Goal: Book appointment/travel/reservation

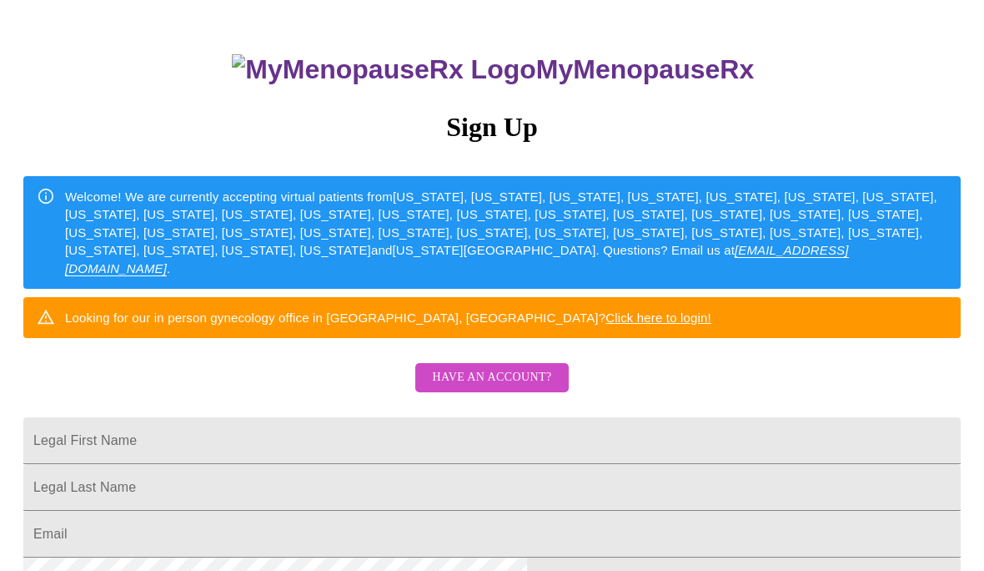
scroll to position [97, 0]
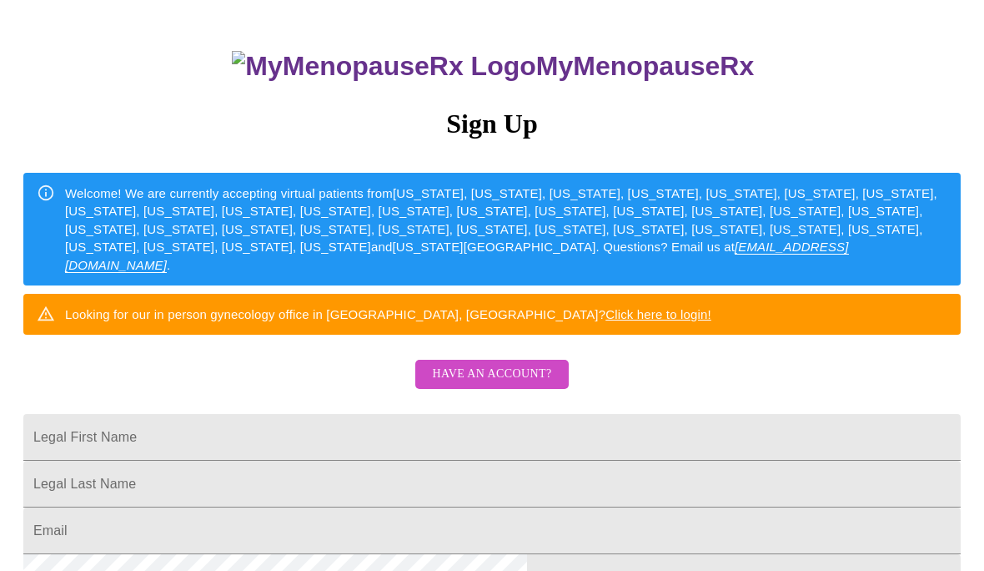
click at [696, 321] on link "Click here to login!" at bounding box center [659, 314] width 106 height 14
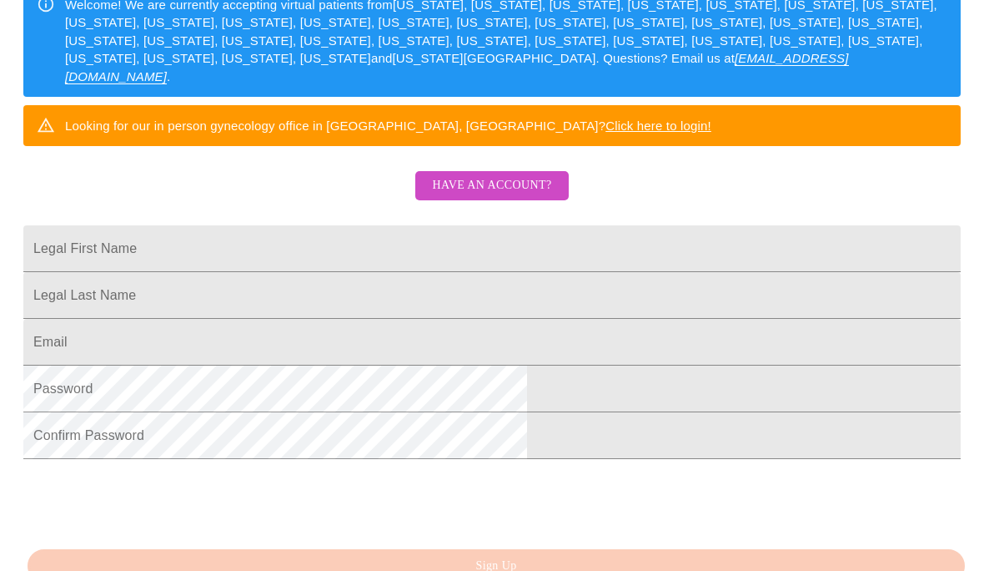
scroll to position [0, 0]
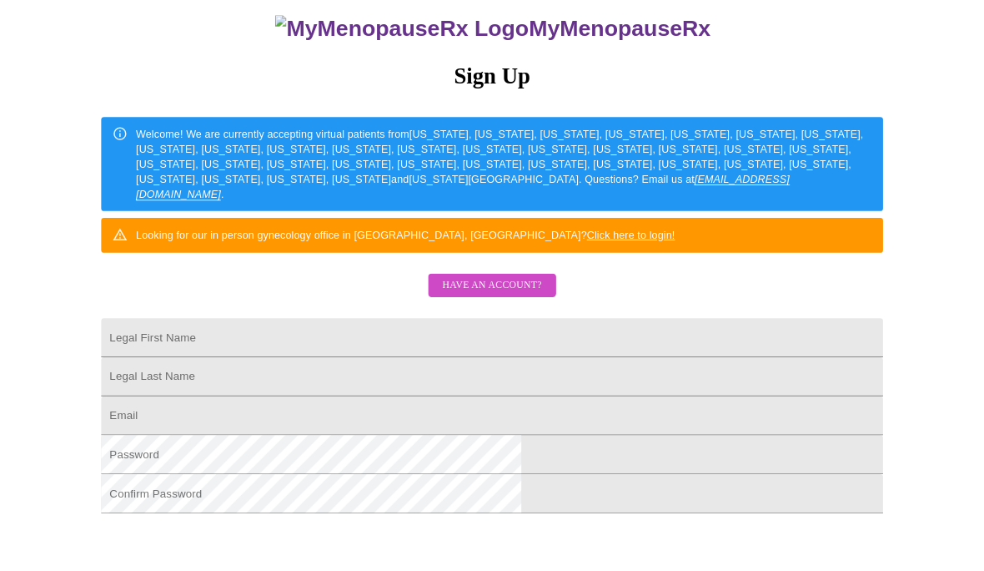
scroll to position [218, 0]
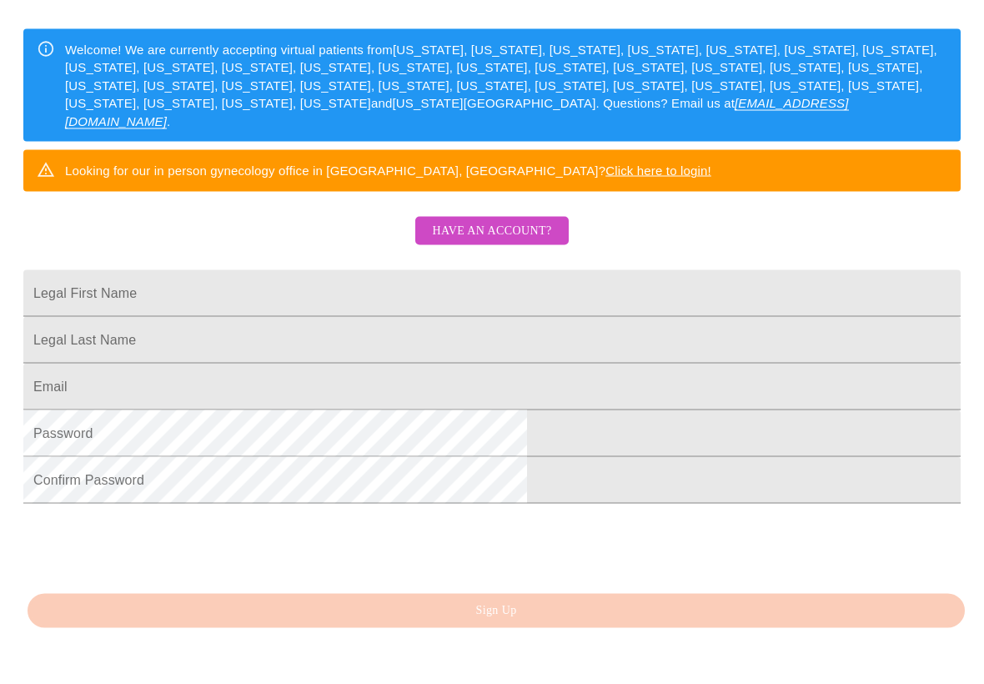
click at [684, 318] on input "Legal First Name" at bounding box center [492, 338] width 938 height 47
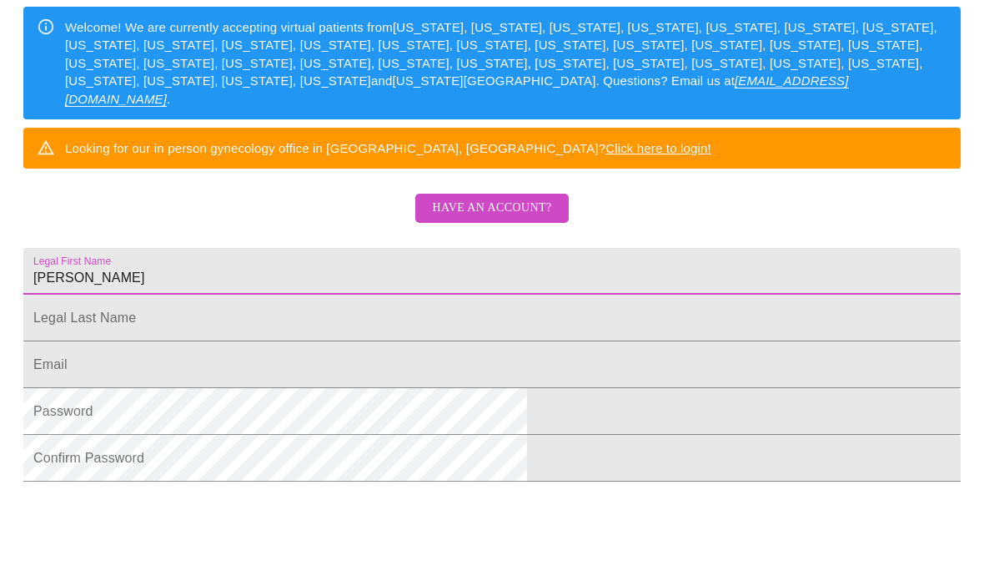
type input "Candice"
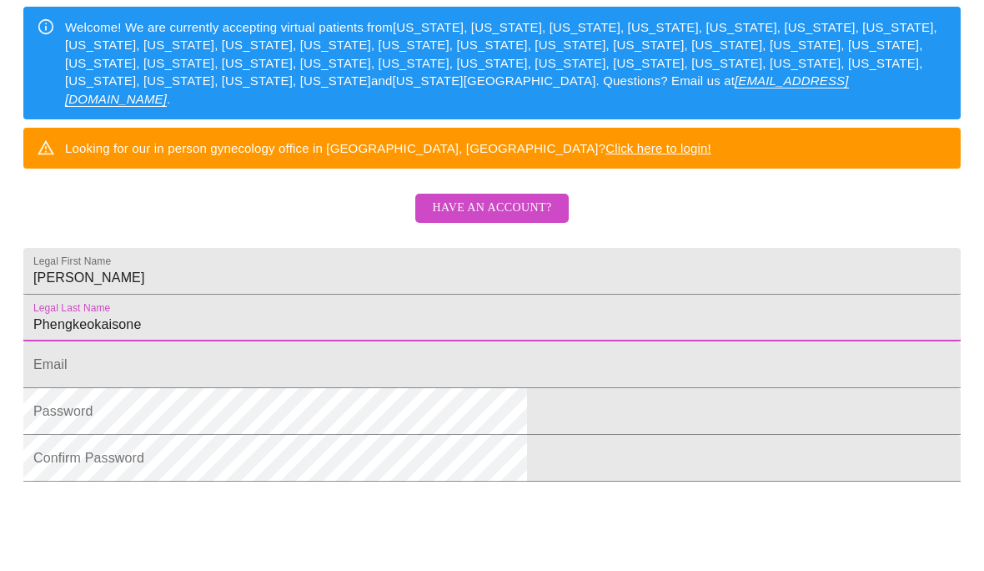
type input "Phengkeokaisone"
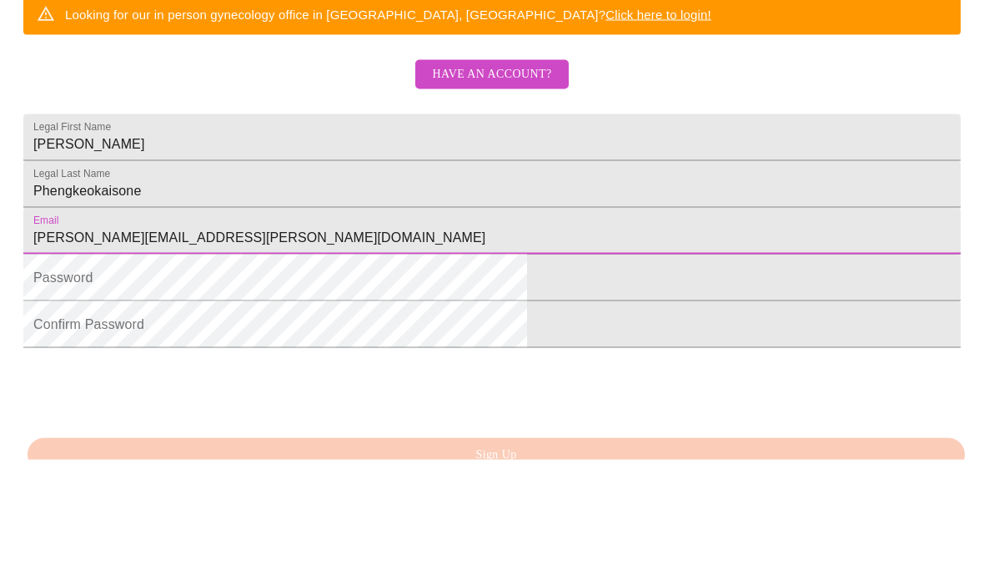
scroll to position [286, 0]
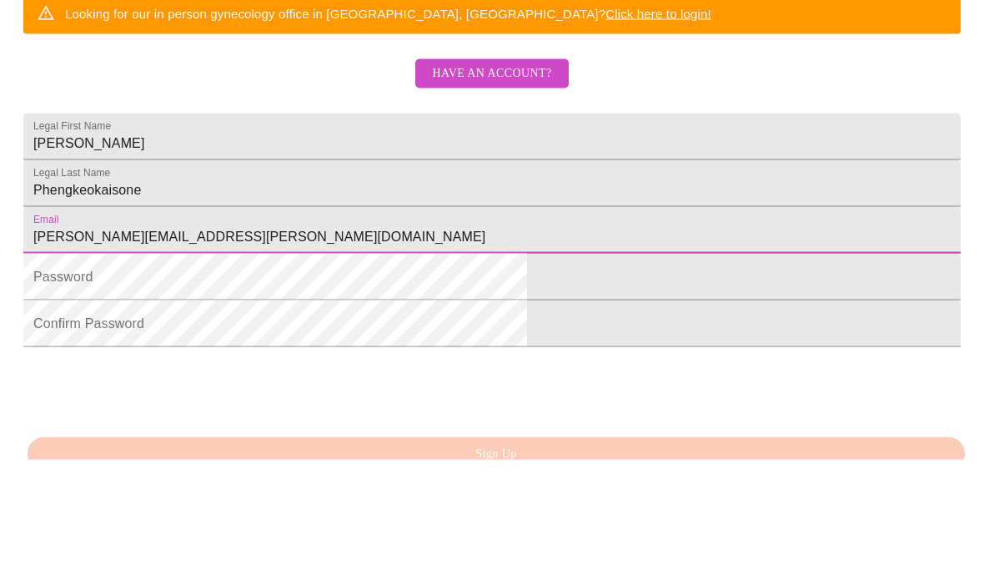
type input "candice.reta@gmail.com"
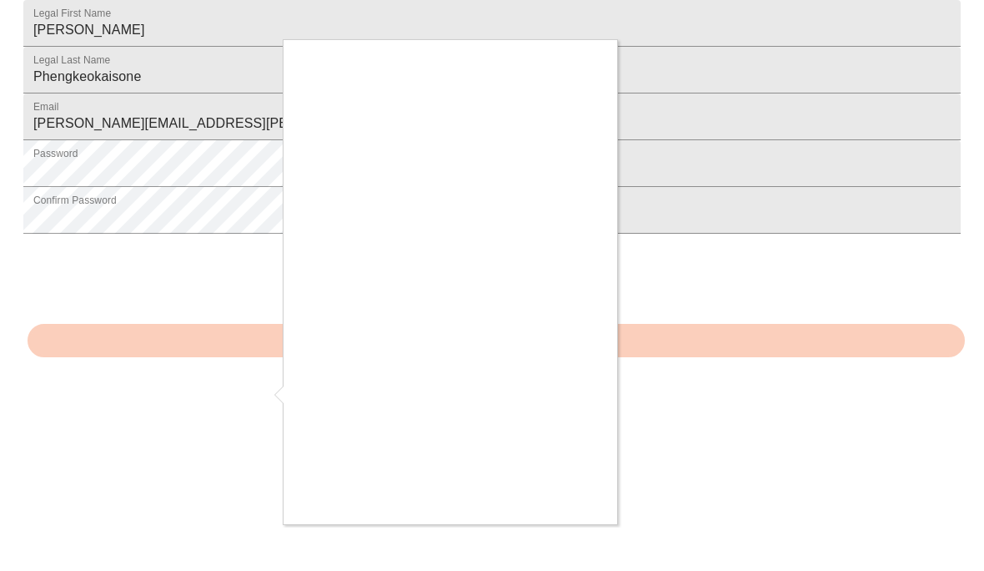
scroll to position [452, 0]
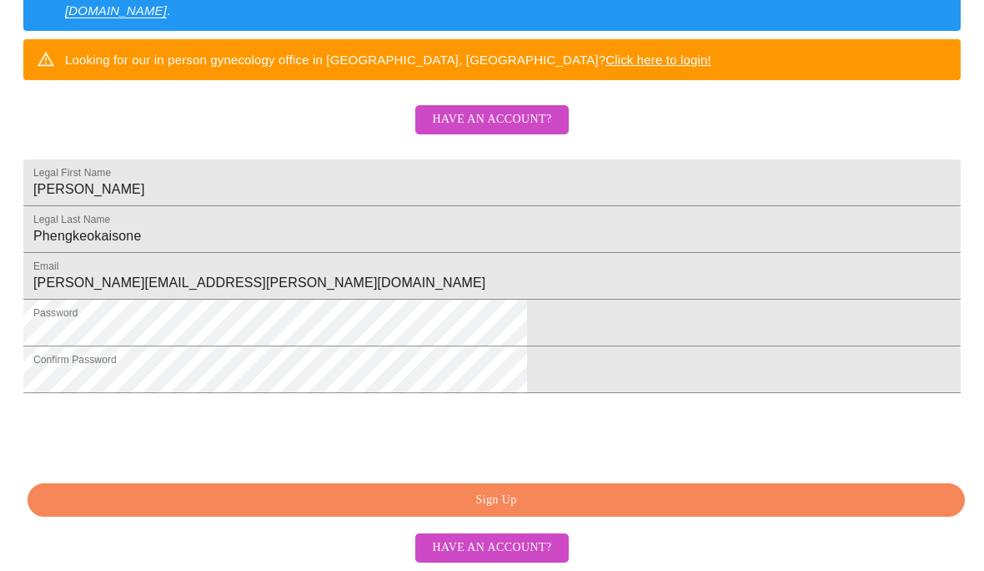
click at [297, 511] on span "Sign Up" at bounding box center [496, 500] width 899 height 21
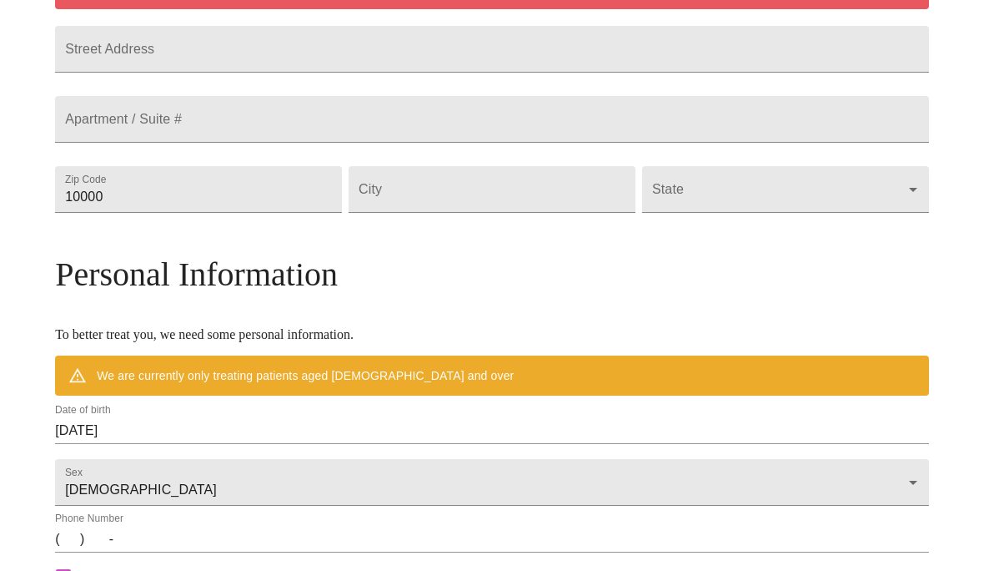
scroll to position [387, 0]
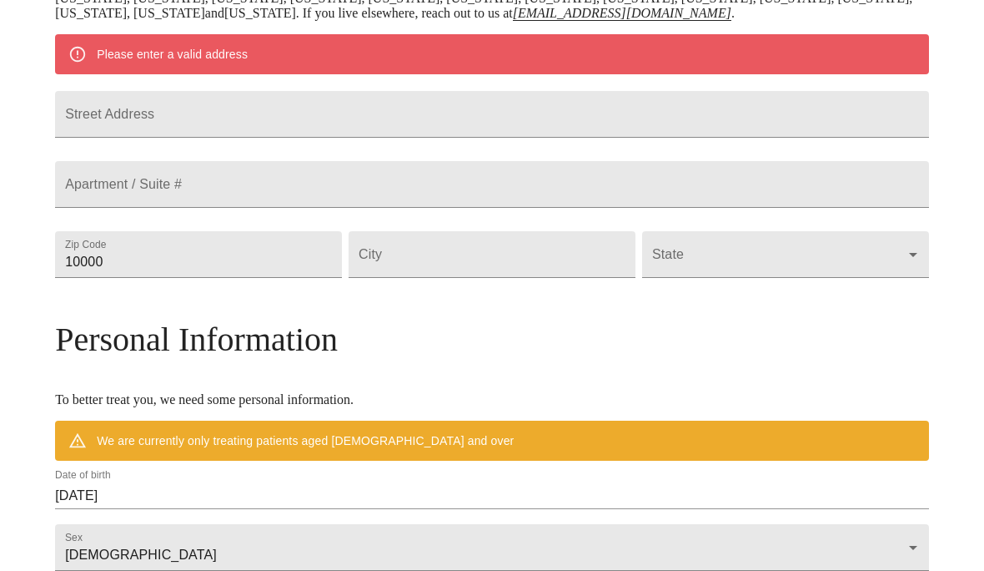
click at [784, 138] on input "Street Address" at bounding box center [492, 114] width 874 height 47
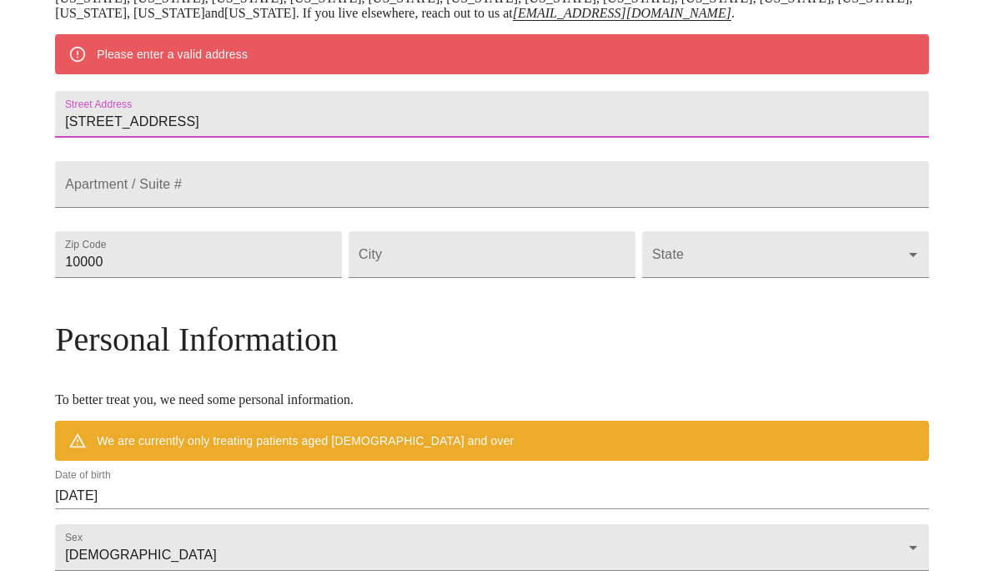
type input "420 Fellows Street"
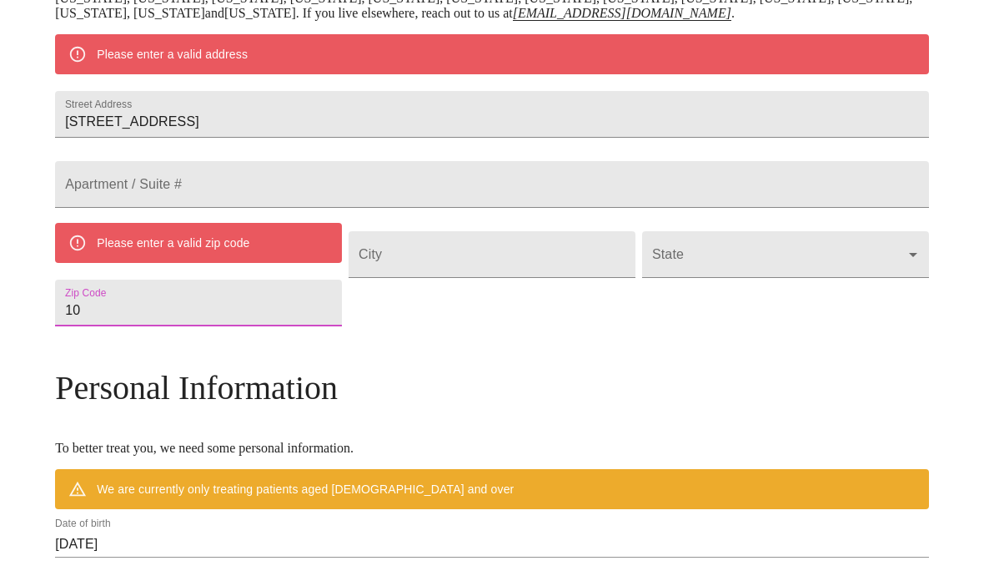
type input "1"
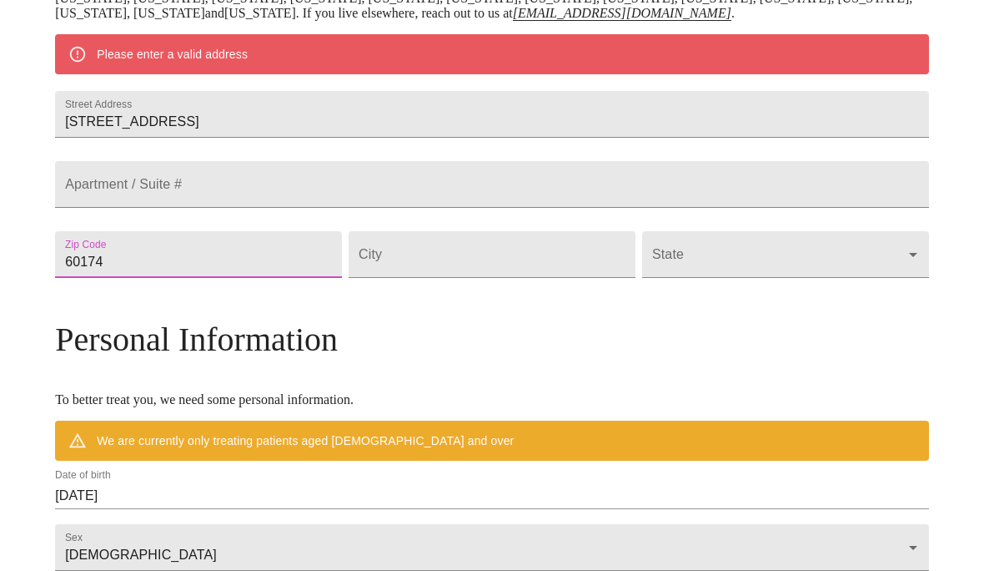
type input "60174"
click at [546, 278] on input "Street Address" at bounding box center [492, 254] width 287 height 47
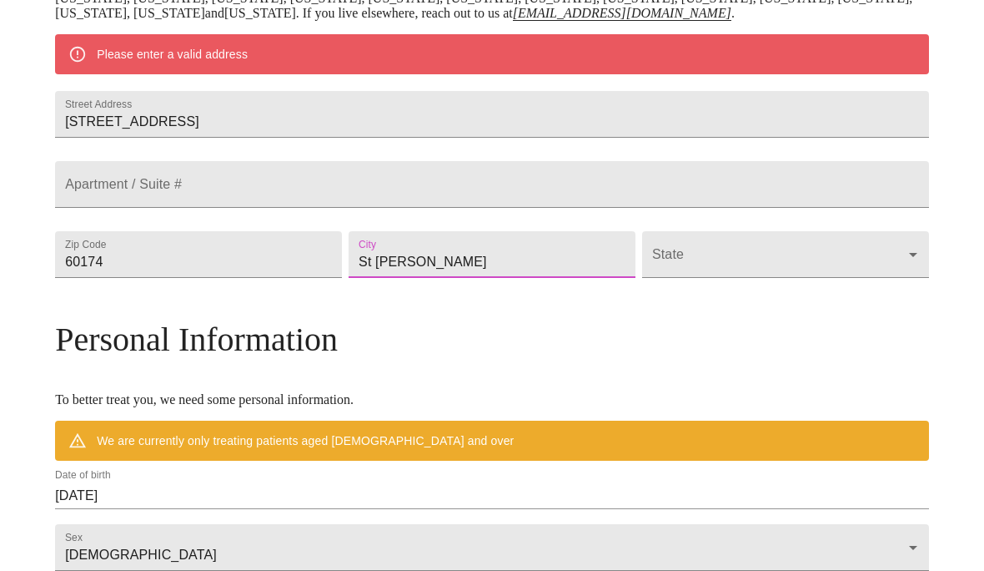
type input "St Charles"
click at [737, 352] on body "MyMenopauseRx Welcome to MyMenopauseRx Since it's your first time here, you'll …" at bounding box center [492, 278] width 971 height 1316
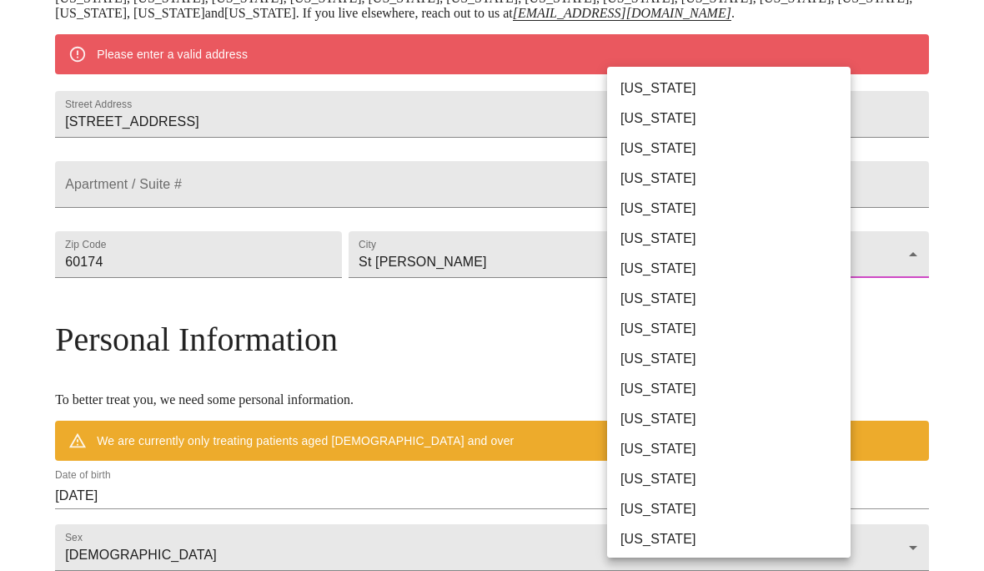
click at [727, 452] on li "Illinois" at bounding box center [729, 449] width 244 height 30
type input "Illinois"
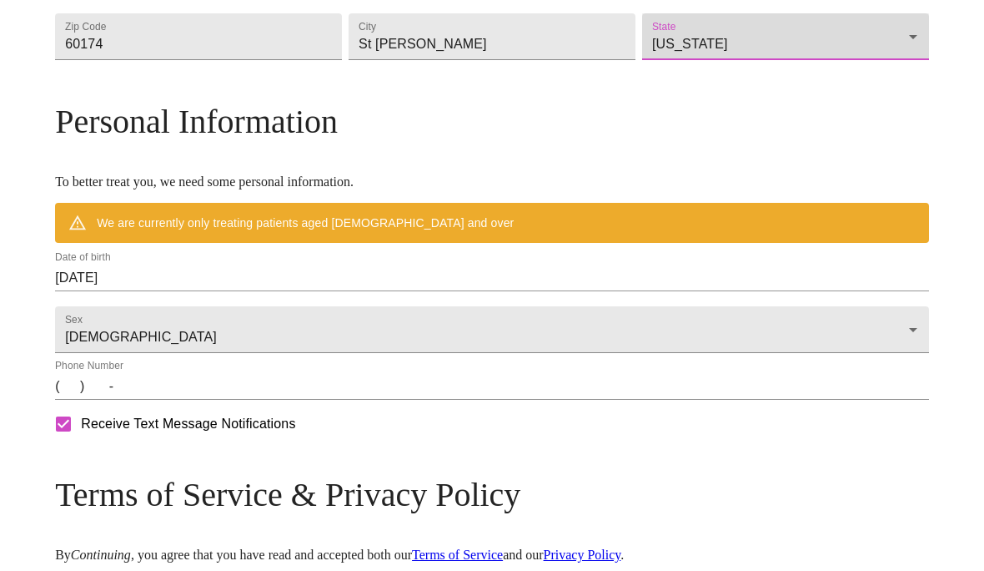
scroll to position [566, 0]
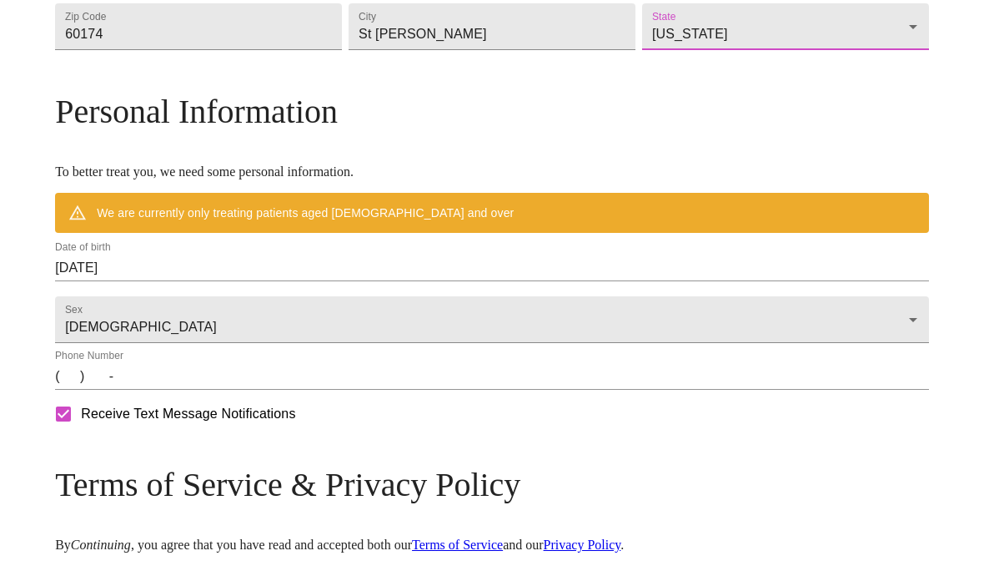
click at [227, 281] on input "09/25/2025" at bounding box center [492, 267] width 874 height 27
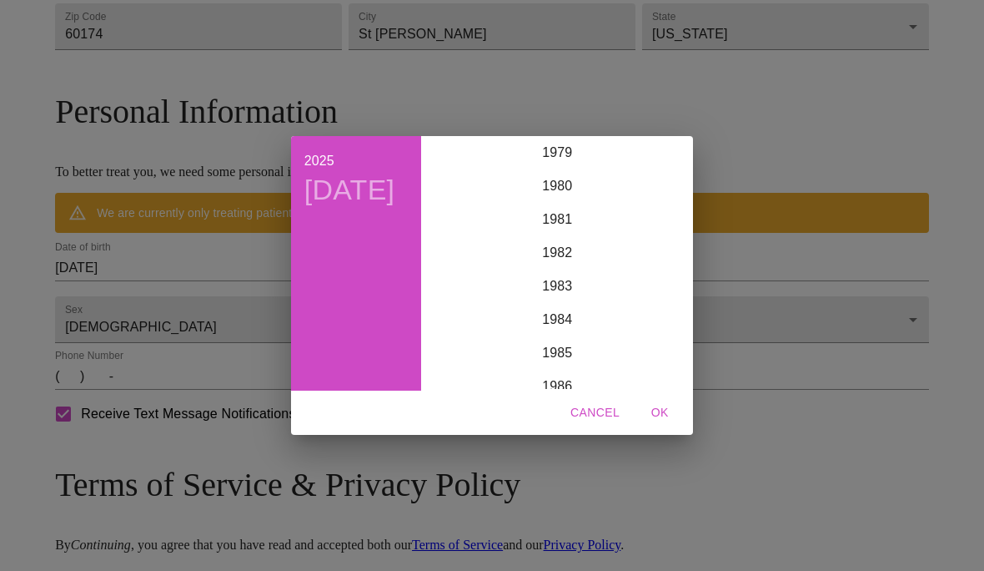
scroll to position [566, 0]
click at [218, 362] on div "2025 Thu, Sep 25 1899 1900 1901 1902 1903 1904 1905 1906 1907 1908 1909 1910 19…" at bounding box center [492, 285] width 984 height 571
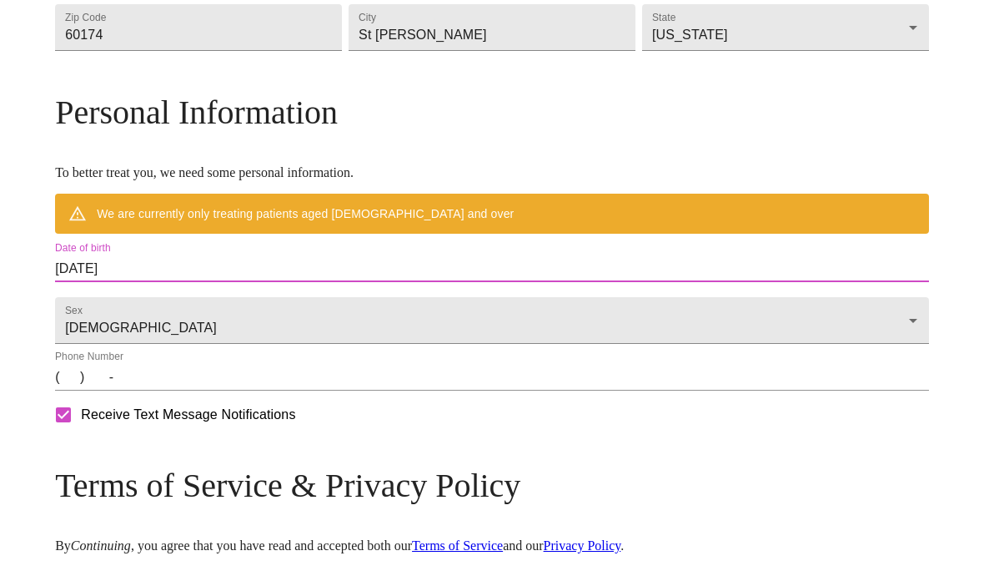
scroll to position [565, 0]
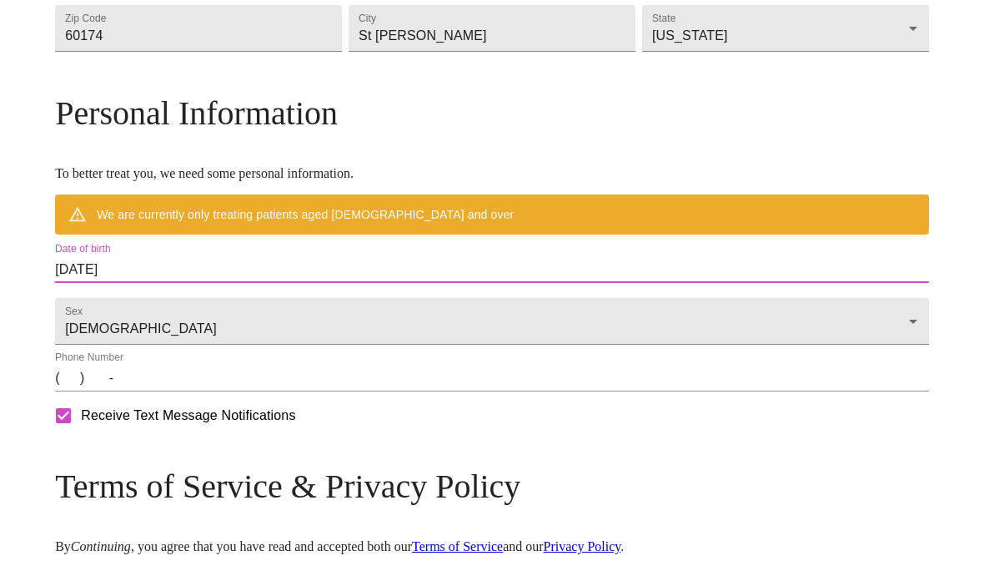
click at [229, 283] on input "09/25/2025" at bounding box center [492, 269] width 874 height 27
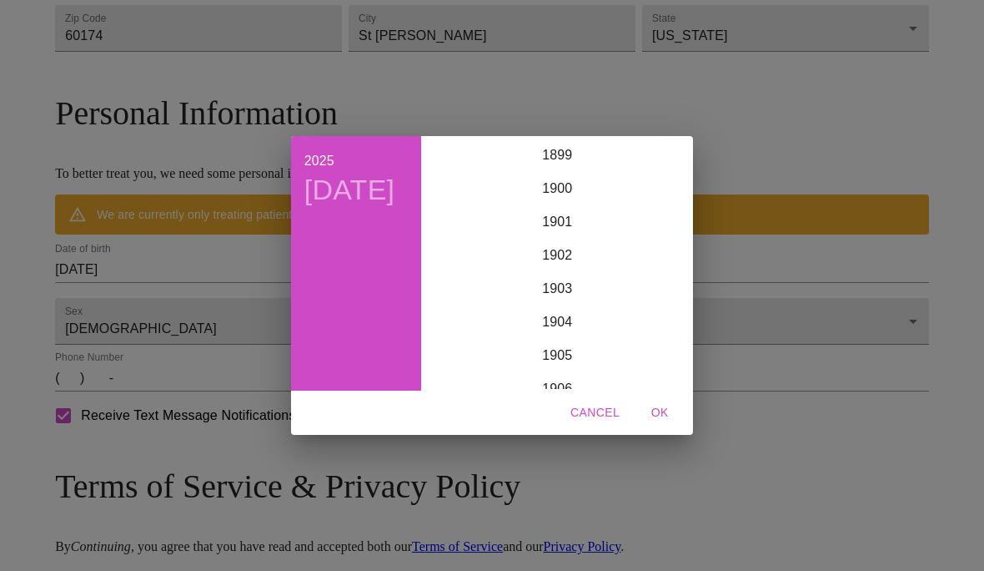
scroll to position [4104, 0]
click at [597, 214] on div "2024" at bounding box center [557, 221] width 259 height 33
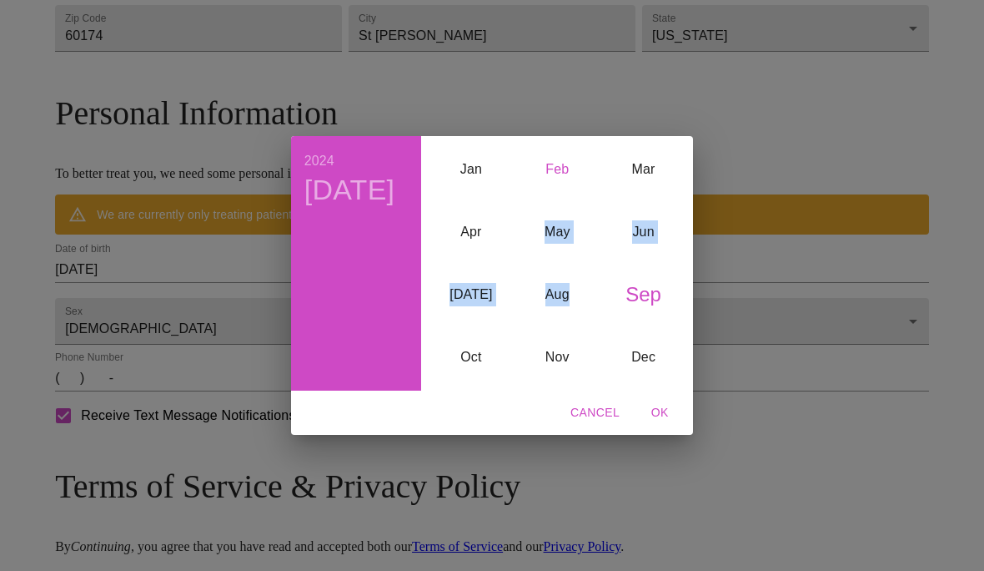
click at [556, 159] on div "Feb" at bounding box center [558, 169] width 86 height 63
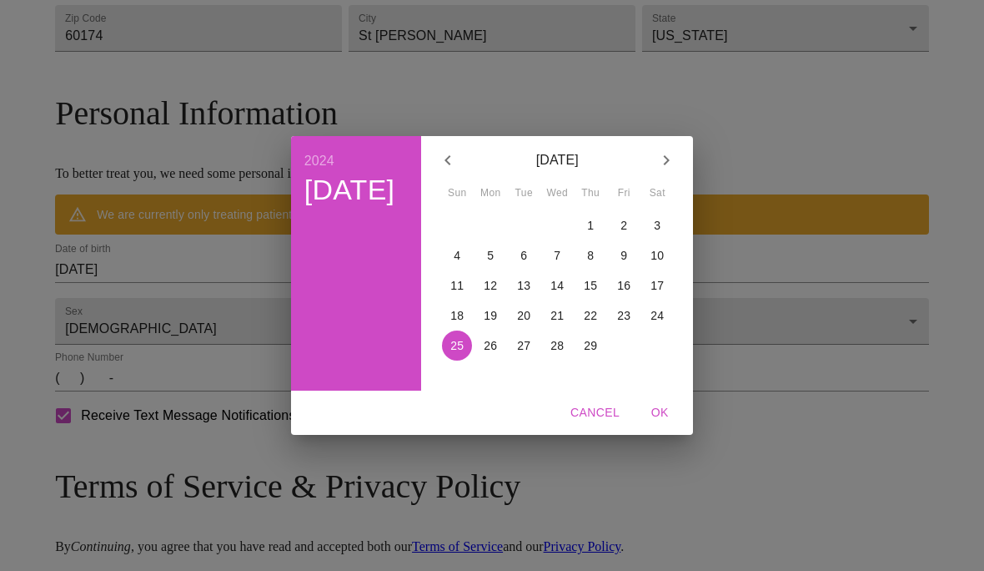
click at [466, 164] on button "button" at bounding box center [448, 160] width 40 height 40
click at [465, 163] on button "button" at bounding box center [448, 160] width 40 height 40
click at [455, 151] on icon "button" at bounding box center [448, 160] width 20 height 20
click at [445, 151] on icon "button" at bounding box center [448, 160] width 20 height 20
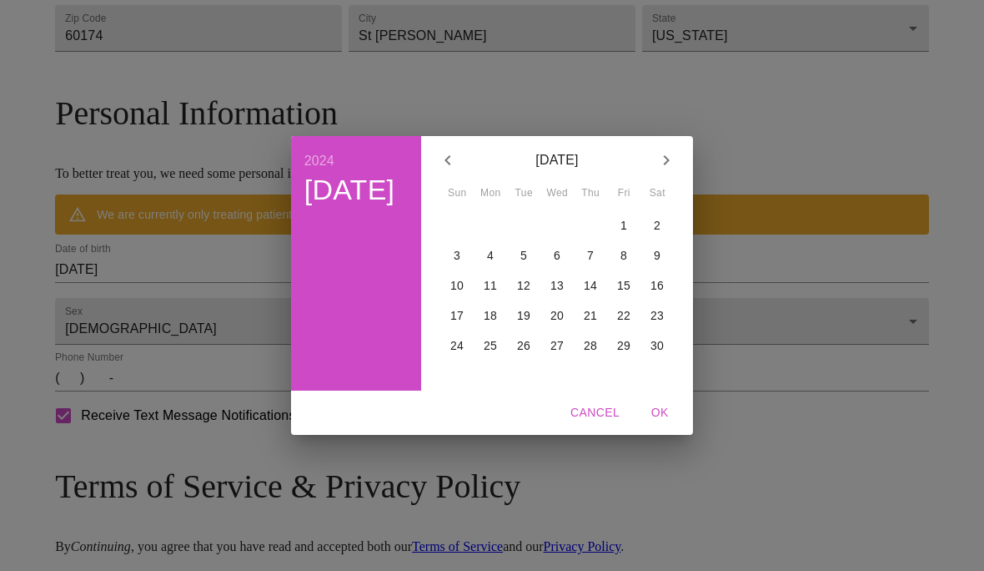
click at [444, 151] on icon "button" at bounding box center [448, 160] width 20 height 20
click at [466, 153] on button "button" at bounding box center [448, 160] width 40 height 40
click at [465, 152] on button "button" at bounding box center [448, 160] width 40 height 40
click at [450, 158] on icon "button" at bounding box center [448, 160] width 6 height 10
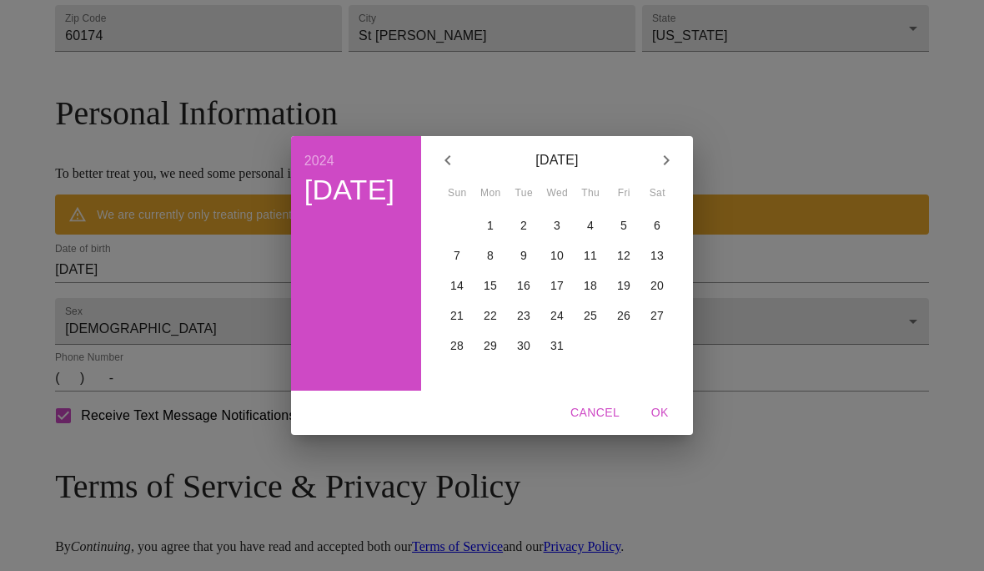
click at [456, 154] on icon "button" at bounding box center [448, 160] width 20 height 20
click at [456, 153] on icon "button" at bounding box center [448, 160] width 20 height 20
click at [451, 151] on icon "button" at bounding box center [448, 160] width 20 height 20
click at [450, 151] on icon "button" at bounding box center [448, 160] width 20 height 20
click at [449, 155] on icon "button" at bounding box center [448, 160] width 20 height 20
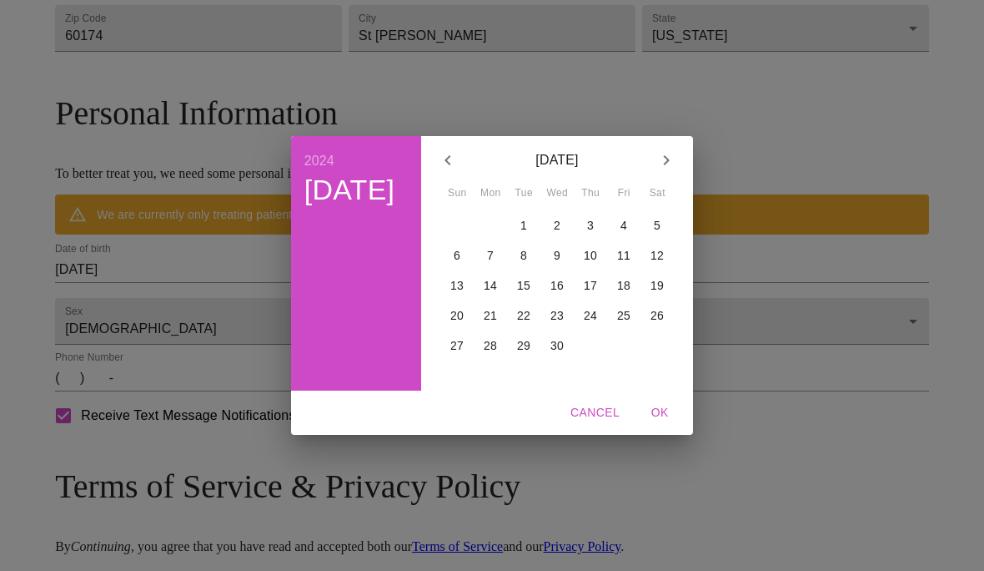
click at [448, 155] on icon "button" at bounding box center [448, 160] width 20 height 20
click at [453, 155] on icon "button" at bounding box center [448, 160] width 20 height 20
click at [350, 208] on h4 "Sun, Feb 25" at bounding box center [350, 190] width 91 height 35
click at [350, 155] on div "2024 Sun, Feb 25" at bounding box center [356, 263] width 131 height 254
click at [455, 150] on icon "button" at bounding box center [448, 160] width 20 height 20
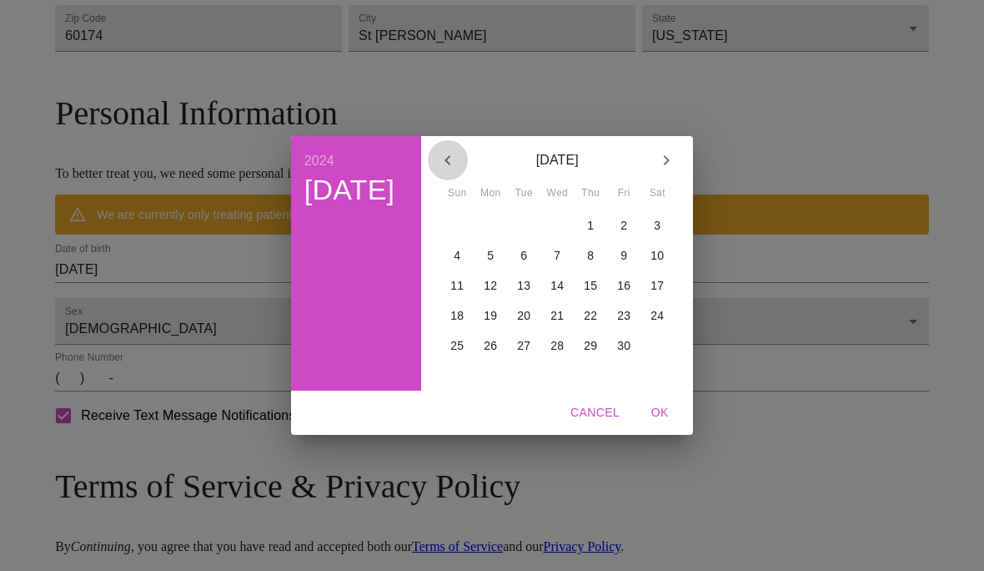
click at [455, 149] on button "button" at bounding box center [448, 160] width 40 height 40
click at [466, 165] on button "button" at bounding box center [448, 160] width 40 height 40
click at [590, 405] on span "Cancel" at bounding box center [595, 412] width 49 height 21
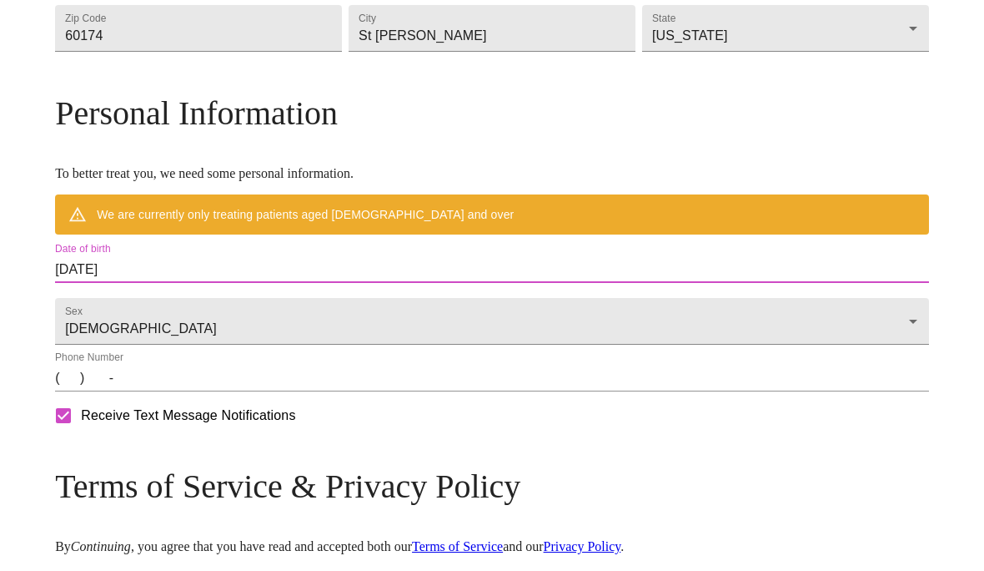
click at [207, 283] on input "09/25/2025" at bounding box center [492, 269] width 874 height 27
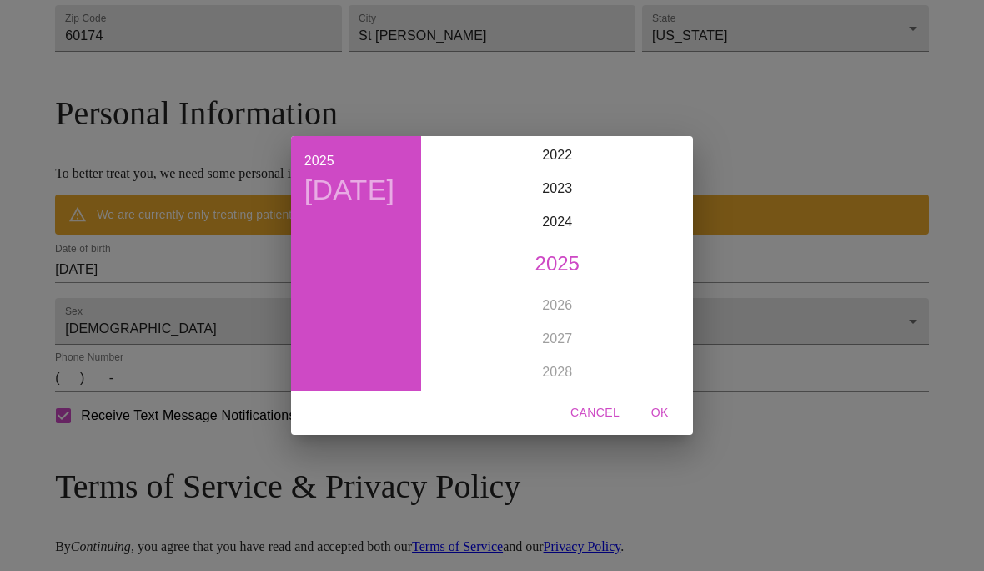
click at [350, 204] on h4 "Thu, Sep 25" at bounding box center [350, 190] width 91 height 35
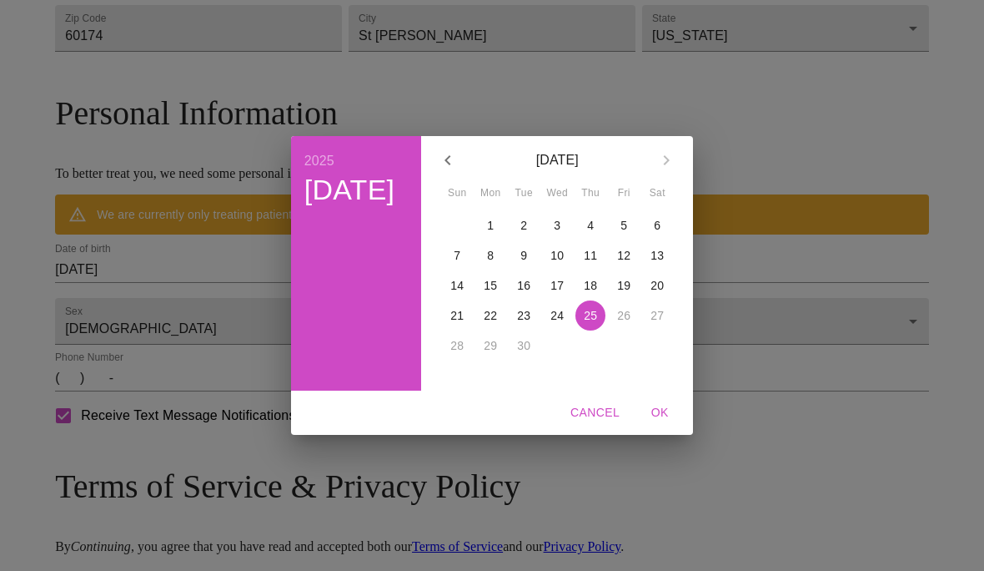
click at [335, 156] on h6 "2025" at bounding box center [320, 160] width 30 height 23
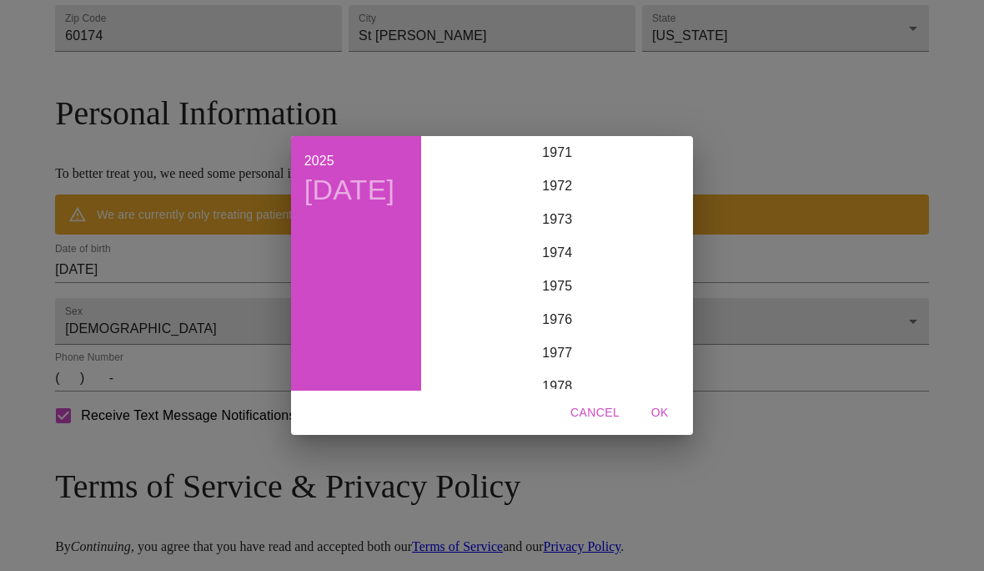
scroll to position [2318, 0]
click at [560, 371] on div "1975" at bounding box center [557, 372] width 259 height 33
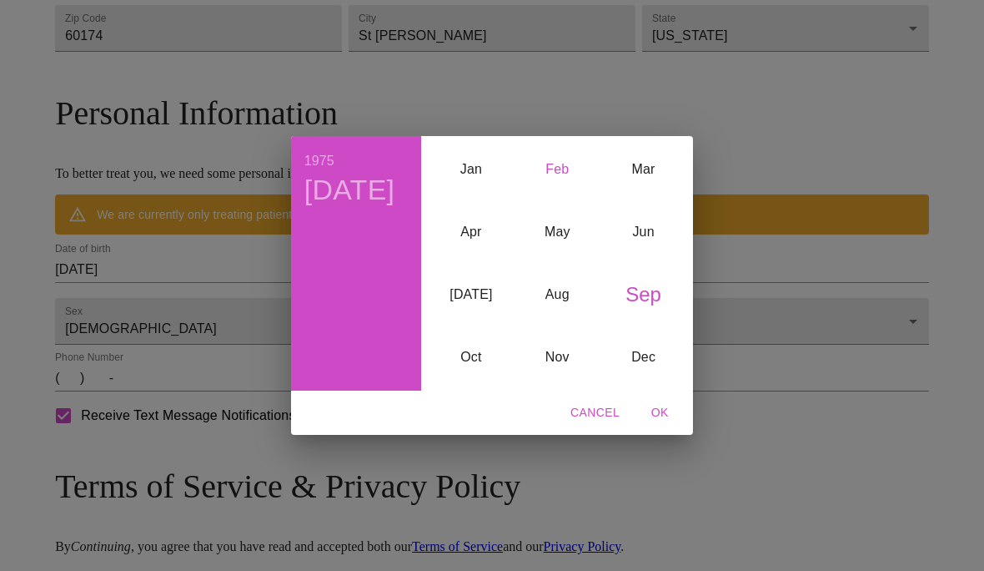
click at [557, 166] on div "Feb" at bounding box center [558, 169] width 86 height 63
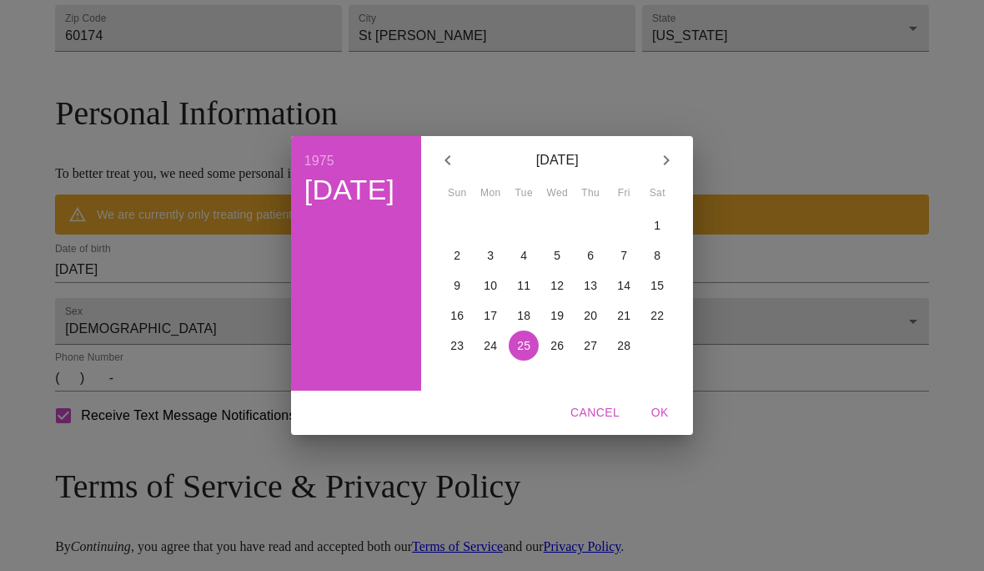
click at [596, 284] on span "13" at bounding box center [591, 285] width 30 height 17
click at [655, 410] on span "OK" at bounding box center [660, 412] width 40 height 21
type input "02/13/1975"
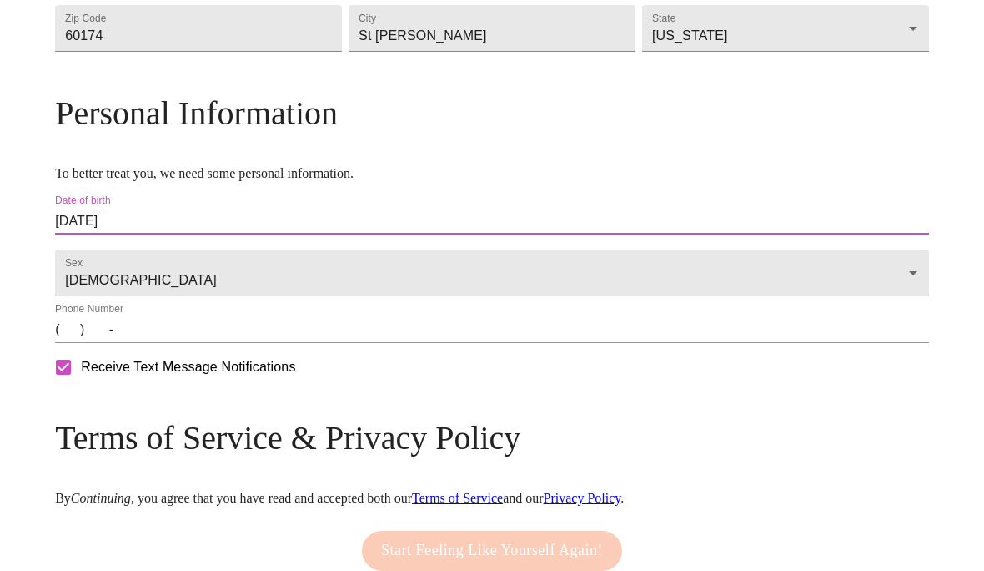
scroll to position [621, 0]
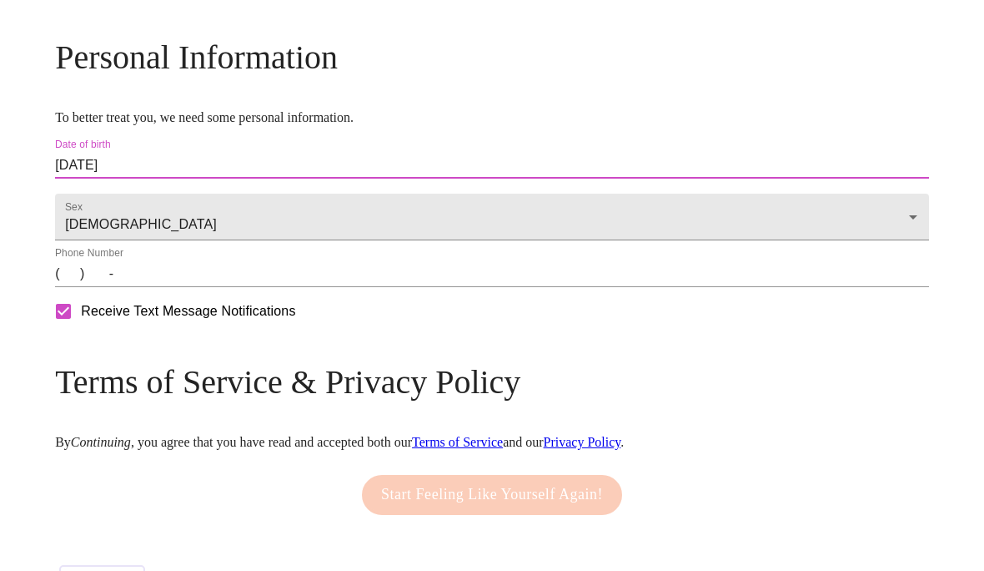
click at [174, 287] on input "(   )    -" at bounding box center [492, 273] width 874 height 27
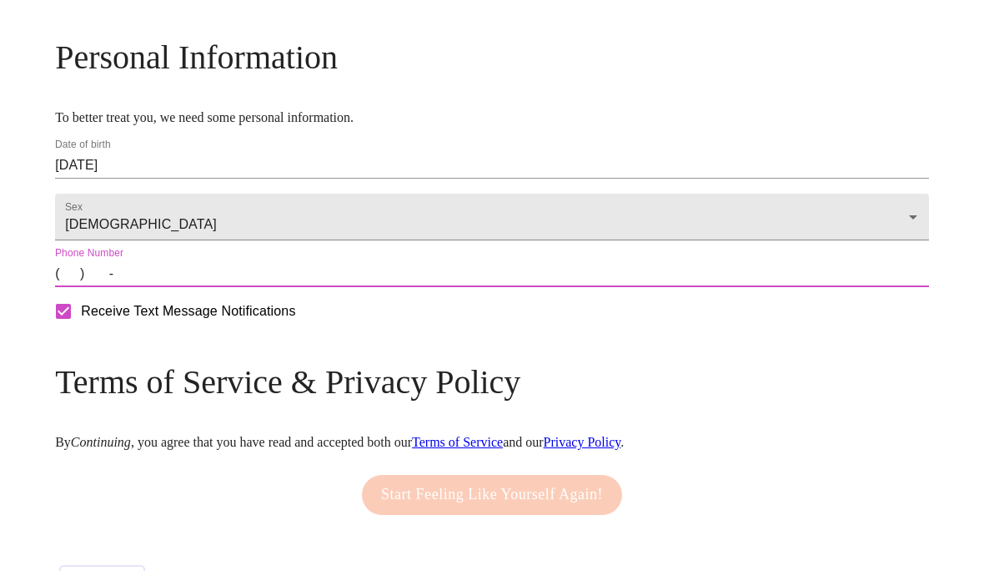
type input "8472124891"
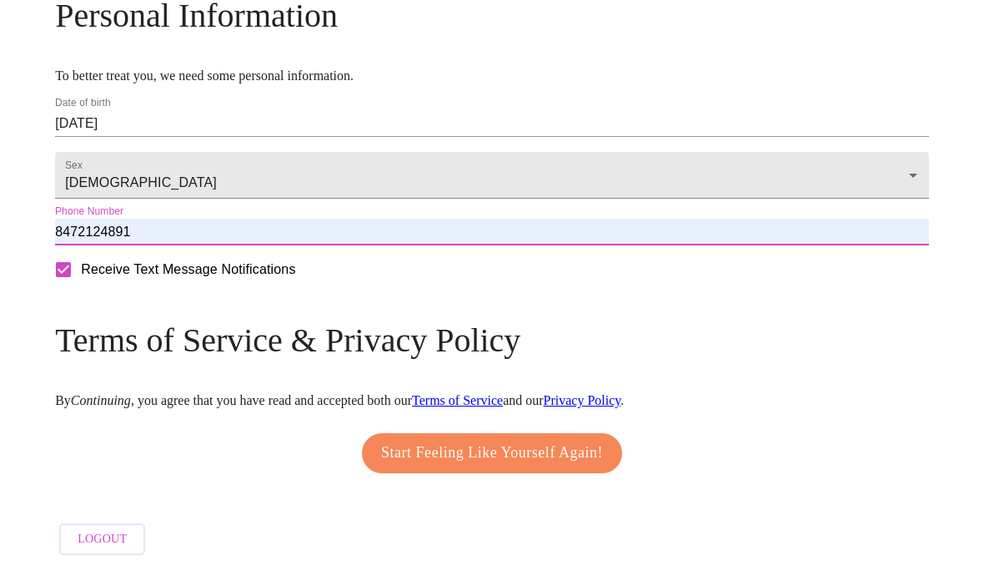
scroll to position [753, 0]
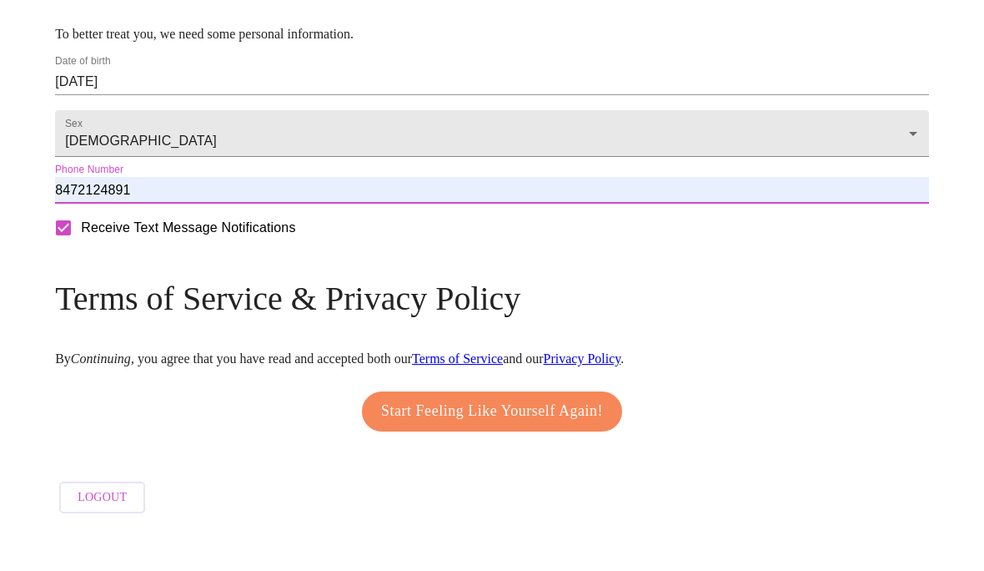
click at [591, 440] on span "Start Feeling Like Yourself Again!" at bounding box center [492, 453] width 222 height 27
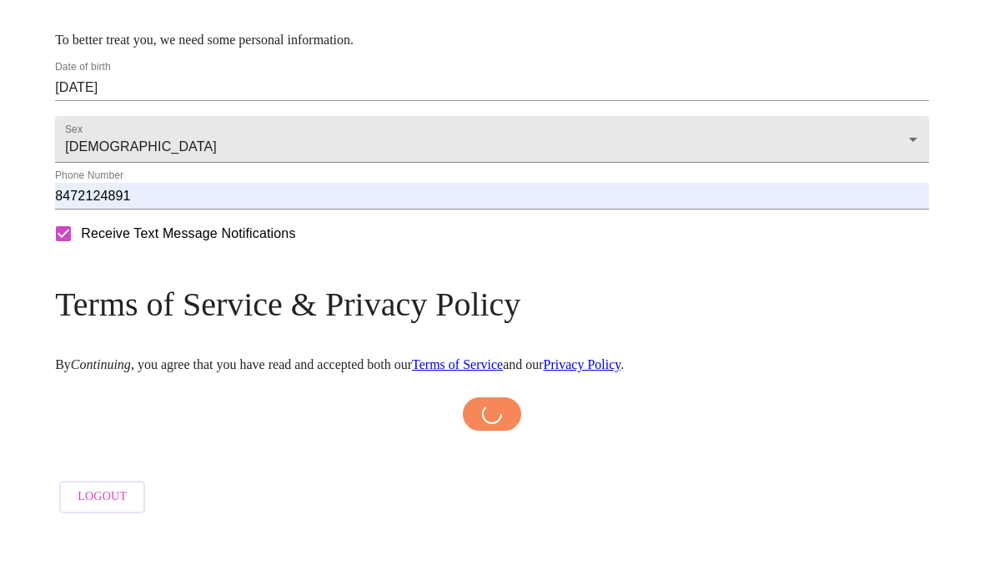
scroll to position [747, 0]
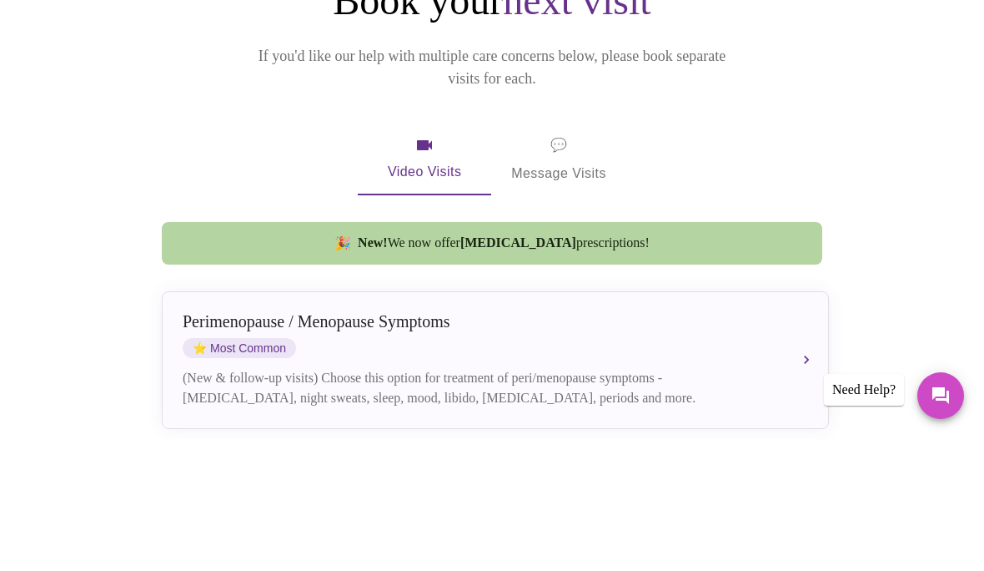
scroll to position [79, 0]
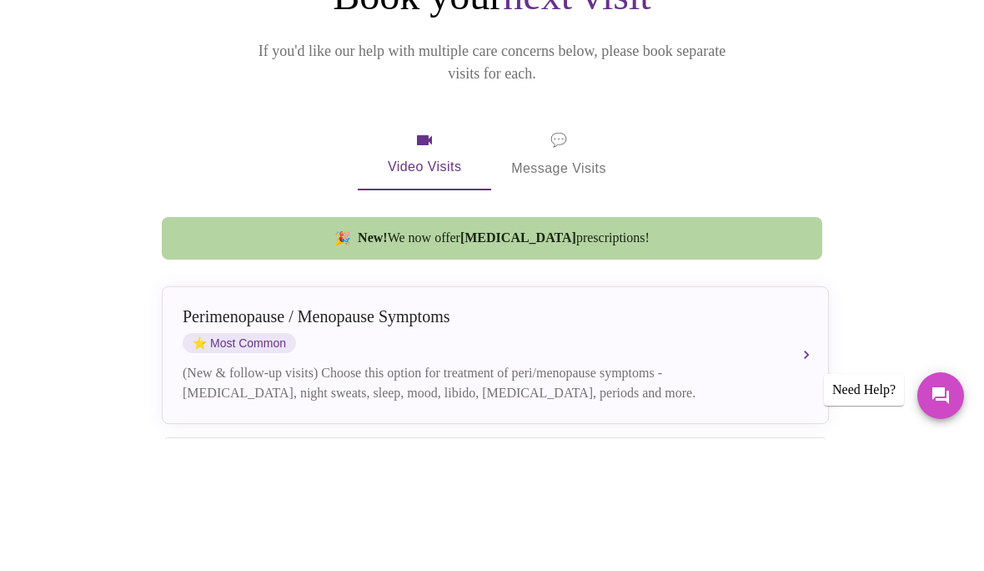
click at [741, 495] on div "(New & follow-up visits) Choose this option for treatment of peri/menopause sym…" at bounding box center [479, 515] width 592 height 40
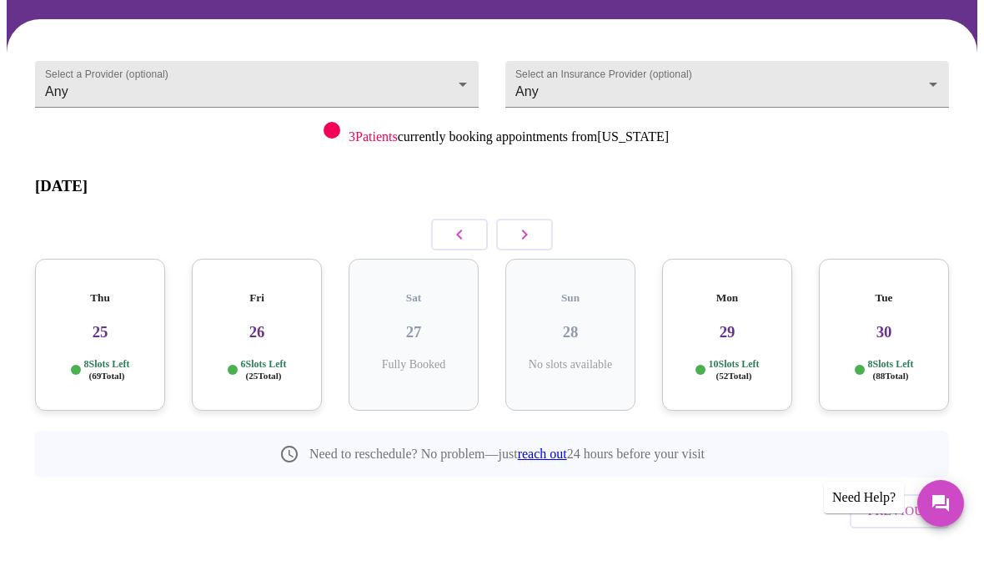
click at [420, 78] on body "MyMenopauseRx Confirm 1 / 5 Select a Provider (optional) Any Any Select an Insu…" at bounding box center [492, 281] width 971 height 708
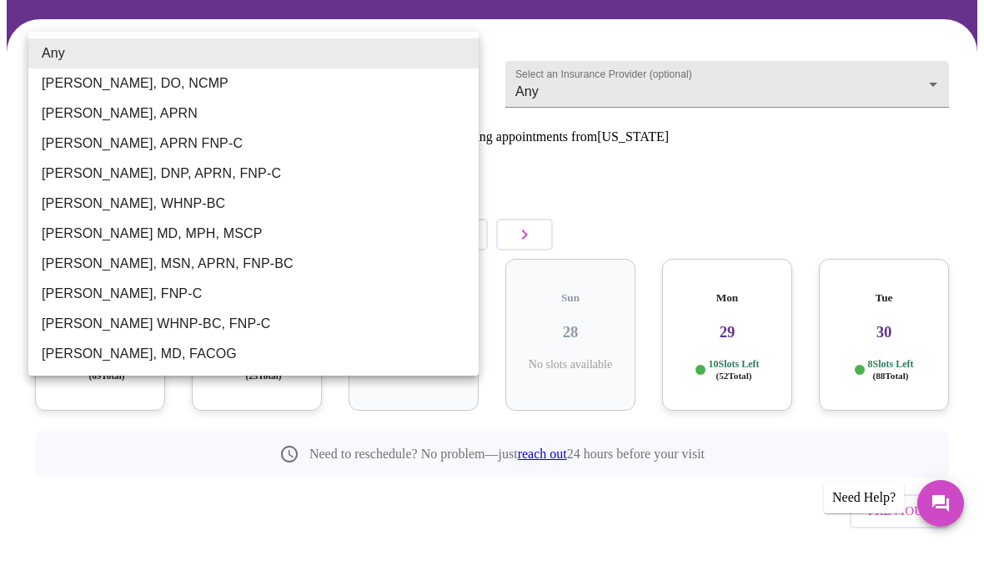
click at [395, 93] on li "Barbra S Hanna, DO, NCMP" at bounding box center [253, 108] width 450 height 30
type input "Barbra S Hanna, DO, NCMP"
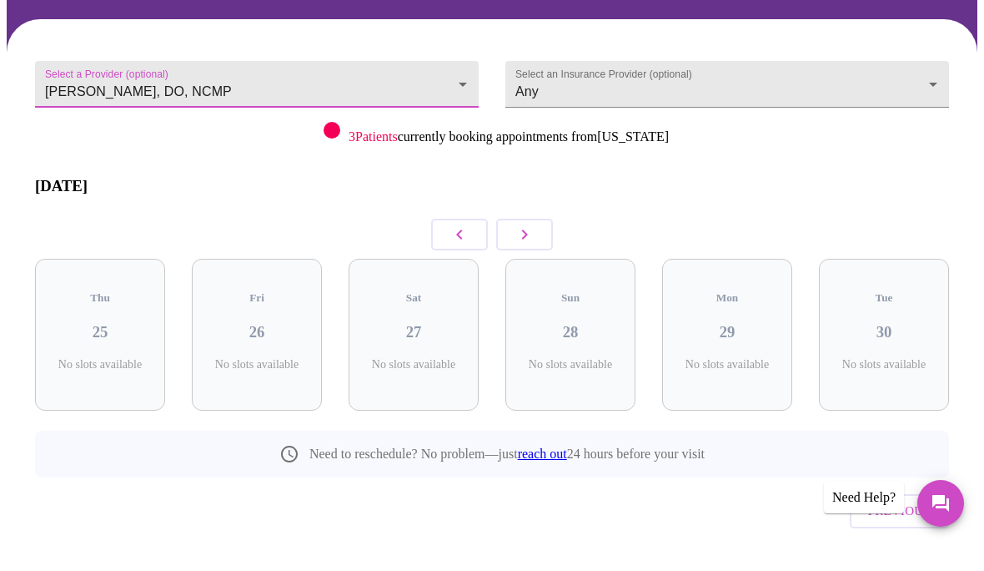
click at [536, 243] on button "button" at bounding box center [524, 259] width 57 height 32
click at [526, 249] on icon "button" at bounding box center [525, 259] width 20 height 20
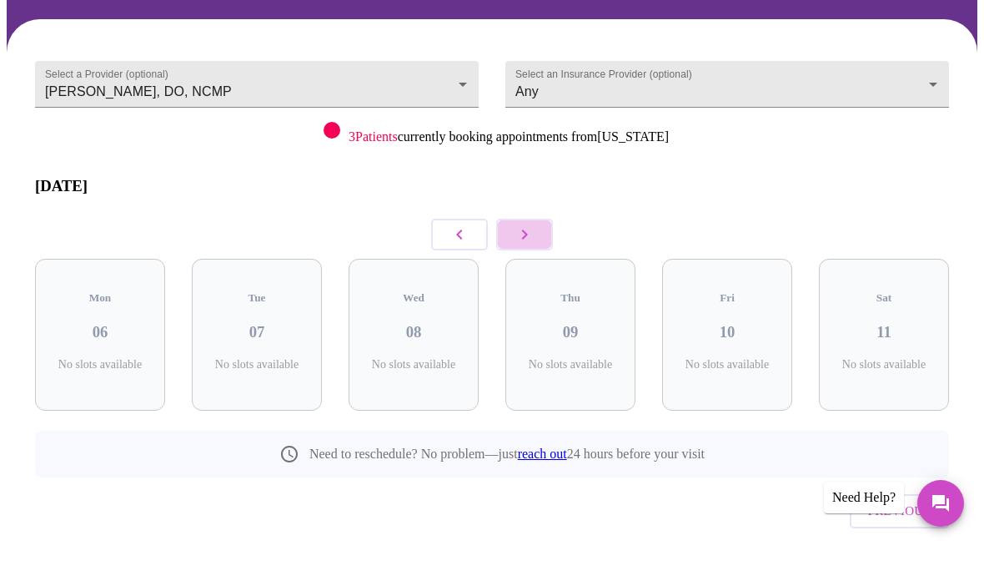
click at [530, 249] on icon "button" at bounding box center [525, 259] width 20 height 20
click at [539, 243] on button "button" at bounding box center [524, 259] width 57 height 32
click at [529, 249] on icon "button" at bounding box center [525, 259] width 20 height 20
click at [535, 243] on button "button" at bounding box center [524, 259] width 57 height 32
click at [547, 243] on button "button" at bounding box center [524, 259] width 57 height 32
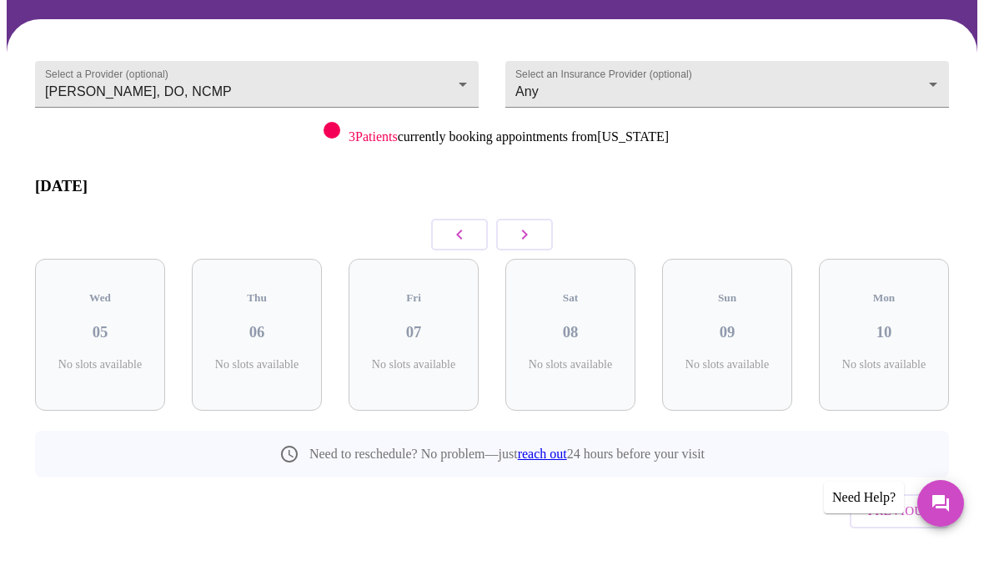
click at [726, 80] on body "MyMenopauseRx Confirm 1 / 5 Select a Provider (optional) Barbra S Hanna, DO, NC…" at bounding box center [492, 281] width 971 height 708
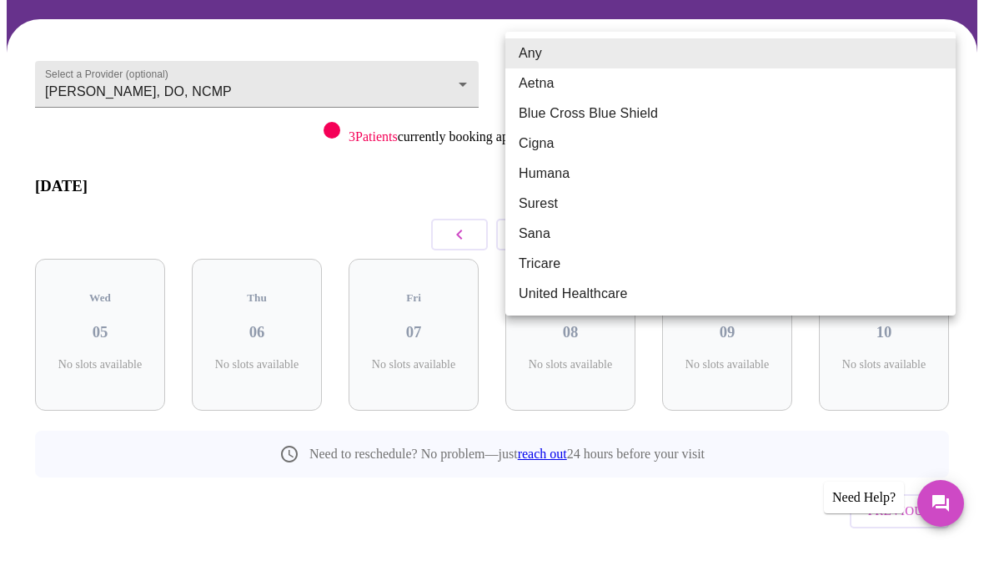
click at [667, 123] on li "Blue Cross Blue Shield" at bounding box center [731, 138] width 450 height 30
type input "Blue Cross Blue Shield"
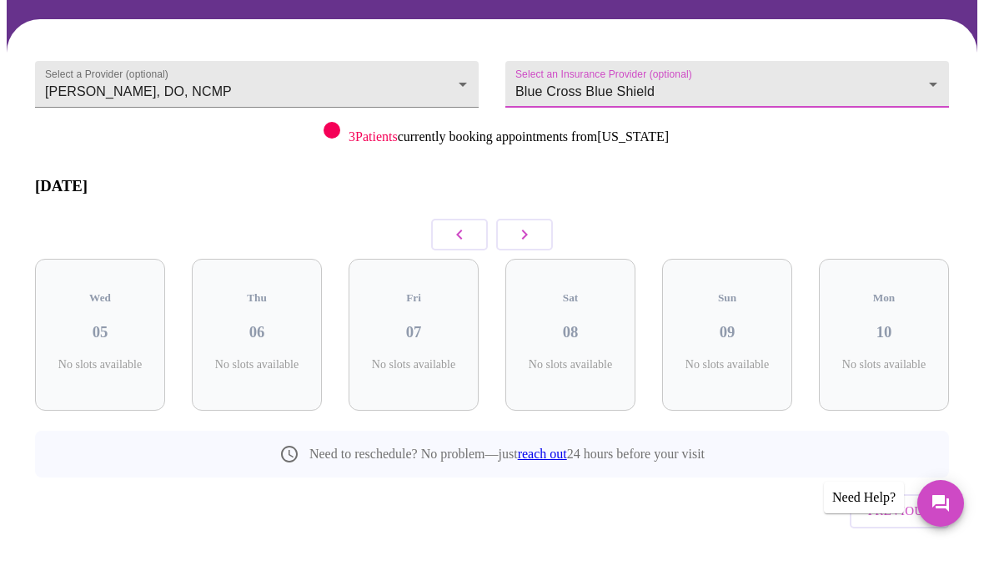
click at [459, 249] on icon "button" at bounding box center [460, 259] width 20 height 20
click at [458, 249] on icon "button" at bounding box center [460, 259] width 20 height 20
click at [465, 249] on icon "button" at bounding box center [460, 259] width 20 height 20
click at [470, 243] on button "button" at bounding box center [459, 259] width 57 height 32
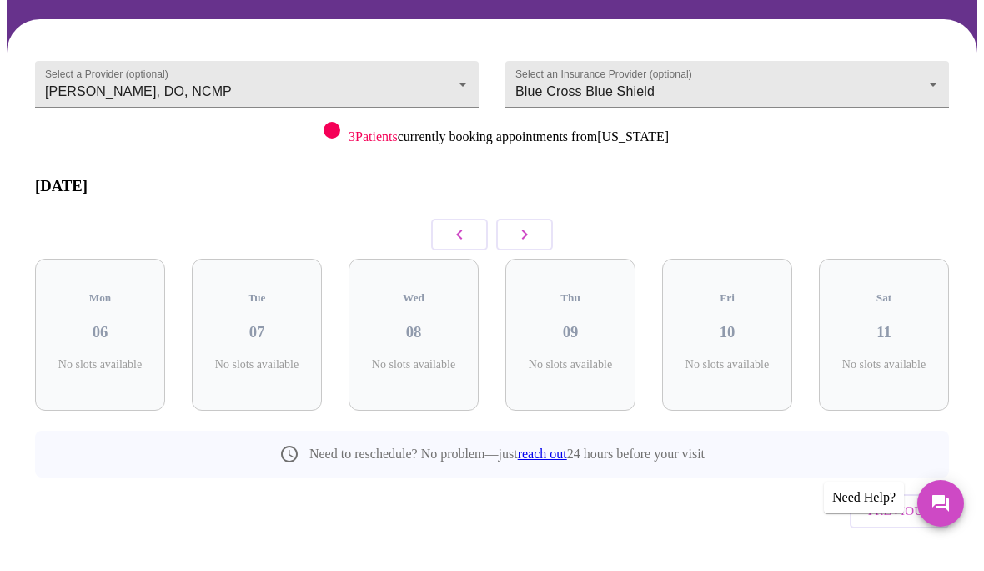
click at [470, 243] on button "button" at bounding box center [459, 259] width 57 height 32
click at [472, 243] on button "button" at bounding box center [459, 259] width 57 height 32
click at [471, 243] on button "button" at bounding box center [459, 259] width 57 height 32
click at [478, 243] on button "button" at bounding box center [459, 259] width 57 height 32
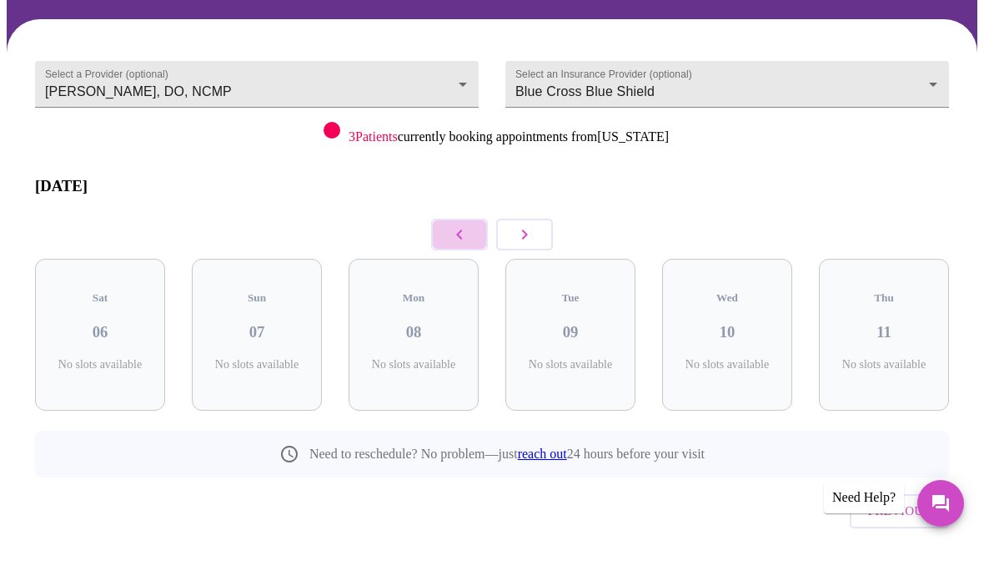
click at [481, 243] on button "button" at bounding box center [459, 259] width 57 height 32
click at [480, 243] on button "button" at bounding box center [459, 259] width 57 height 32
click at [483, 243] on button "button" at bounding box center [459, 259] width 57 height 32
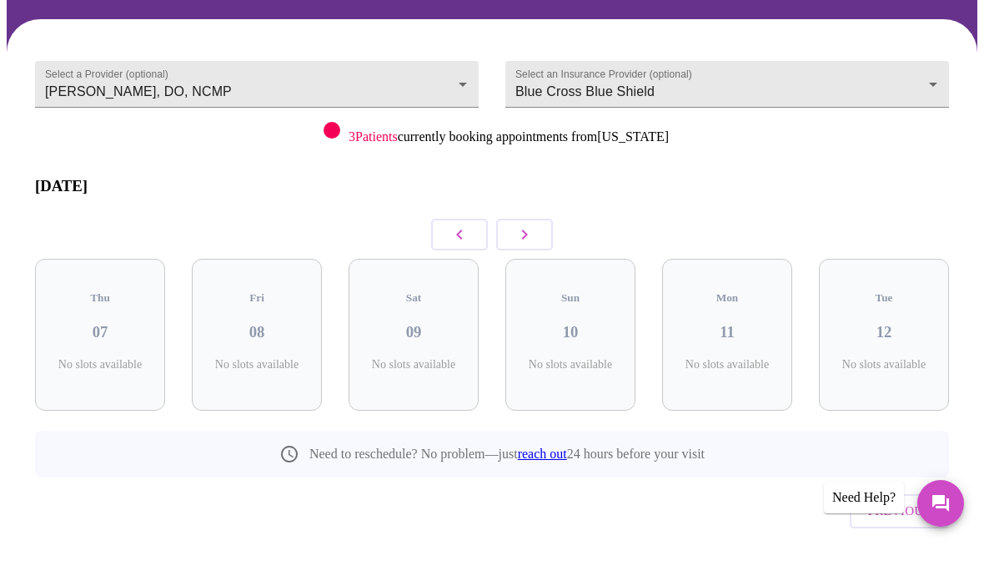
click at [483, 243] on button "button" at bounding box center [459, 259] width 57 height 32
click at [541, 243] on button "button" at bounding box center [524, 259] width 57 height 32
click at [542, 243] on button "button" at bounding box center [524, 259] width 57 height 32
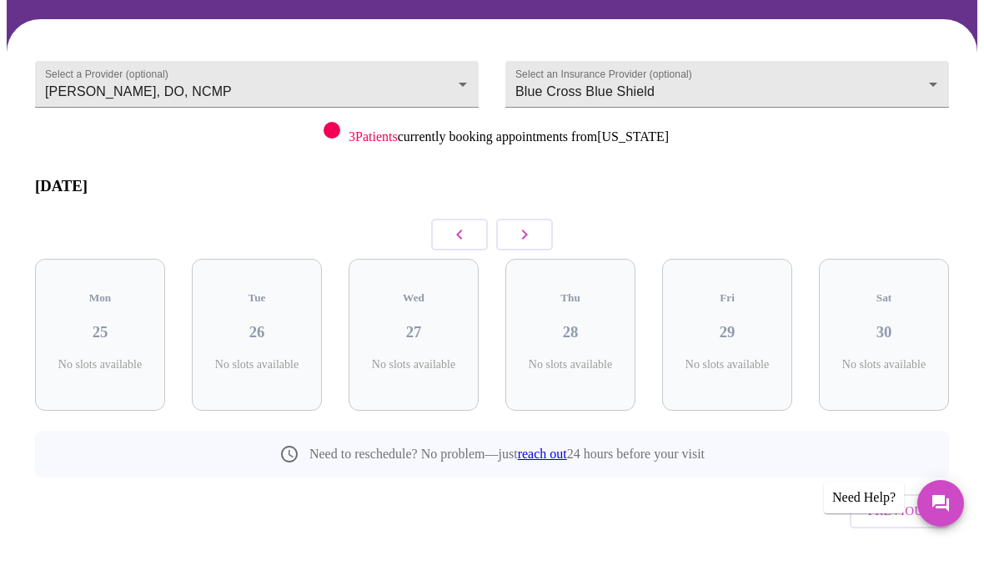
click at [549, 243] on button "button" at bounding box center [524, 259] width 57 height 32
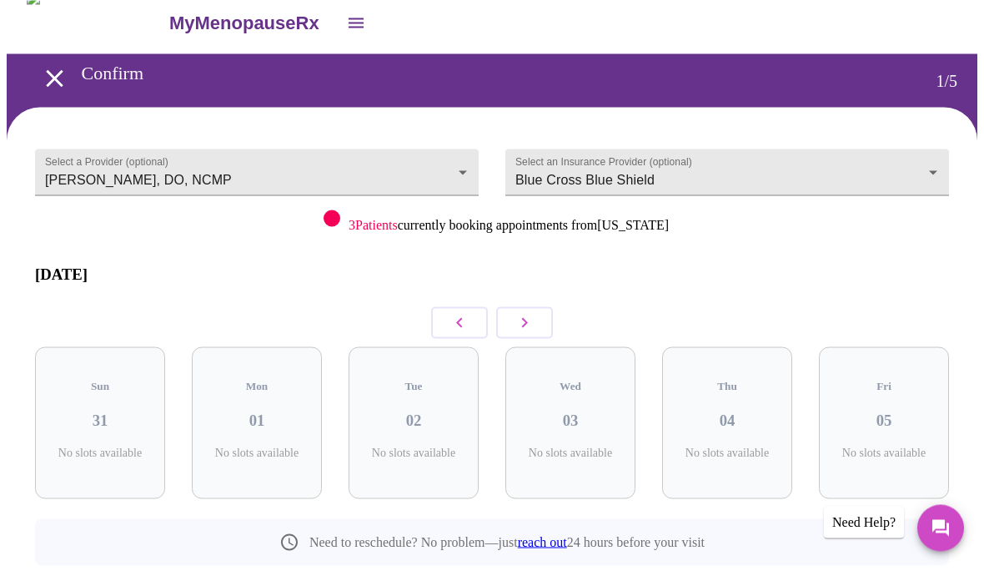
scroll to position [0, 0]
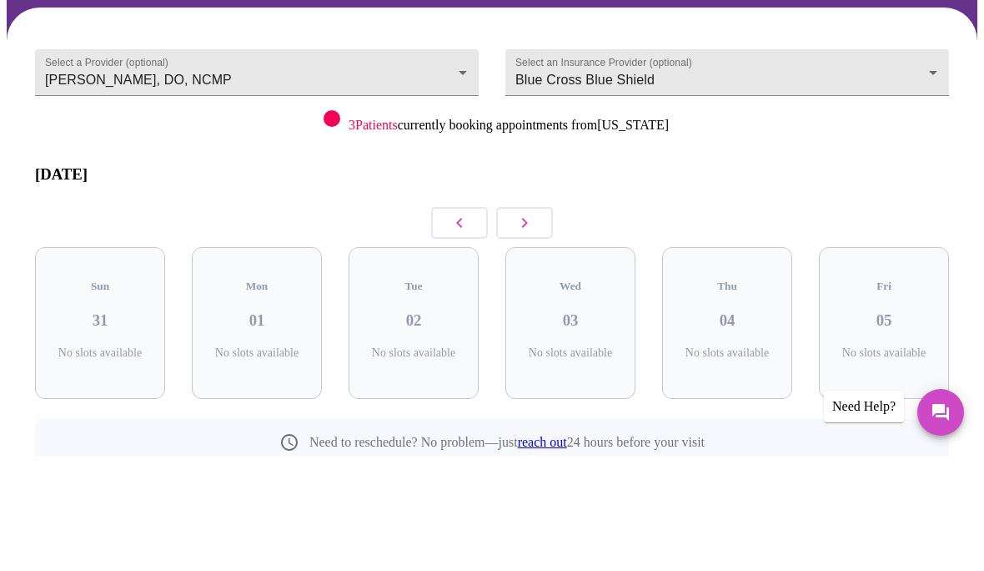
click at [539, 322] on button "button" at bounding box center [524, 338] width 57 height 32
click at [531, 328] on icon "button" at bounding box center [525, 338] width 20 height 20
click at [532, 328] on icon "button" at bounding box center [525, 338] width 20 height 20
click at [57, 73] on body "MyMenopauseRx Confirm 1 / 5 Select a Provider (optional) Barbra S Hanna, DO, NC…" at bounding box center [492, 361] width 971 height 708
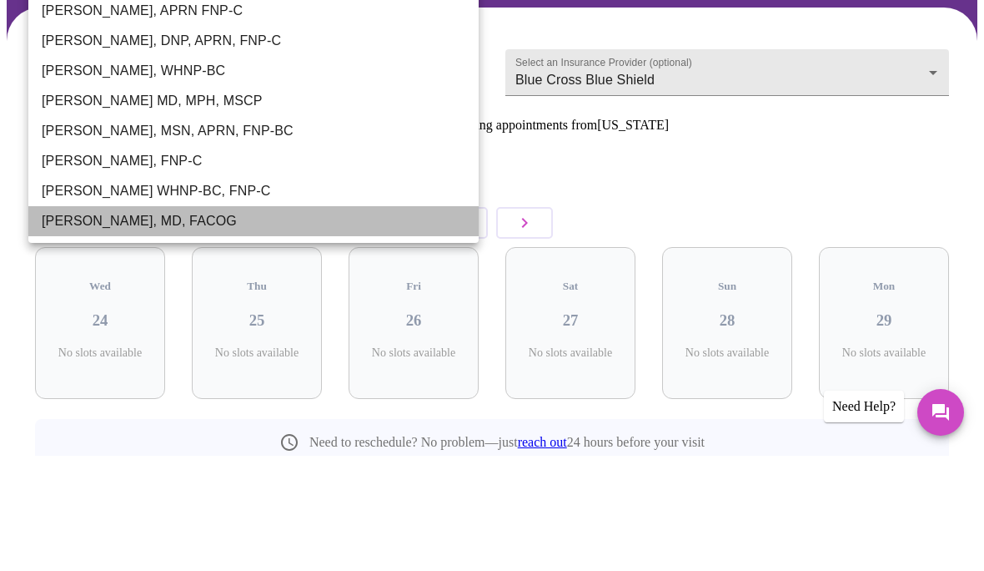
click at [55, 321] on li "Dr. Heather Krantz, MD, FACOG" at bounding box center [253, 336] width 450 height 30
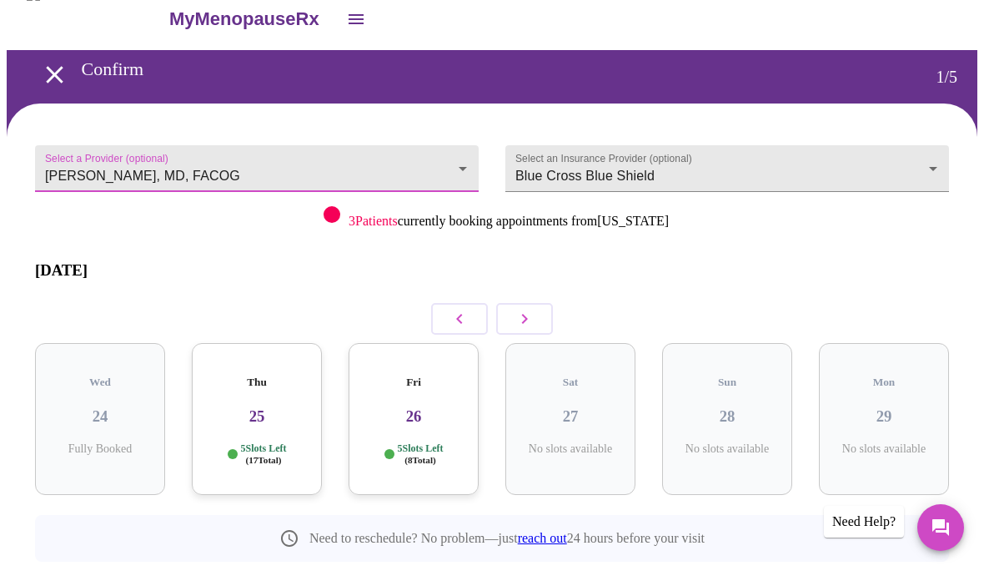
scroll to position [20, 0]
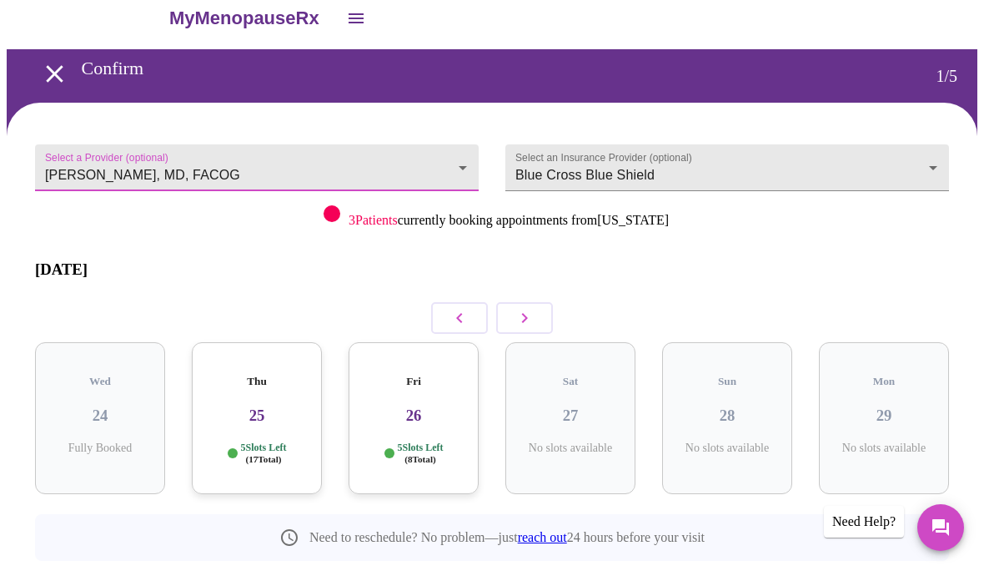
click at [70, 166] on body "MyMenopauseRx Confirm 1 / 5 Select a Provider (optional) Dr. Heather Krantz, MD…" at bounding box center [492, 341] width 971 height 708
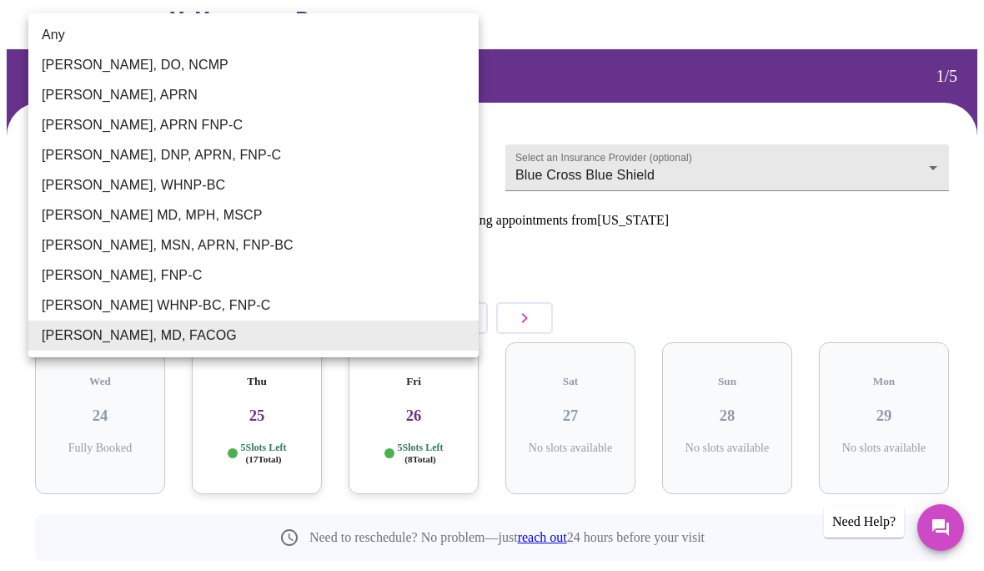
click at [63, 98] on li "Emilie McLain, APRN" at bounding box center [253, 95] width 450 height 30
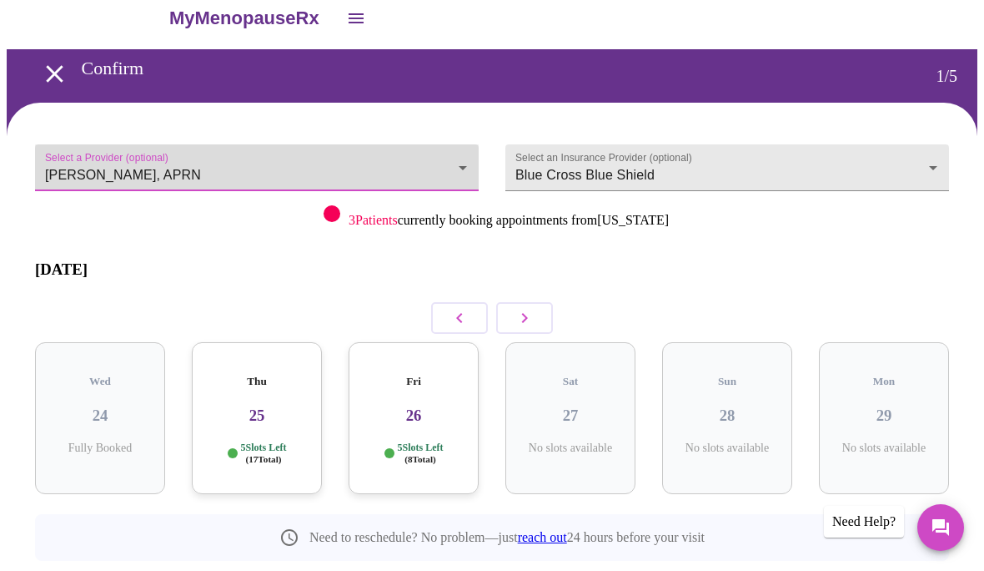
type input "Emilie McLain, APRN"
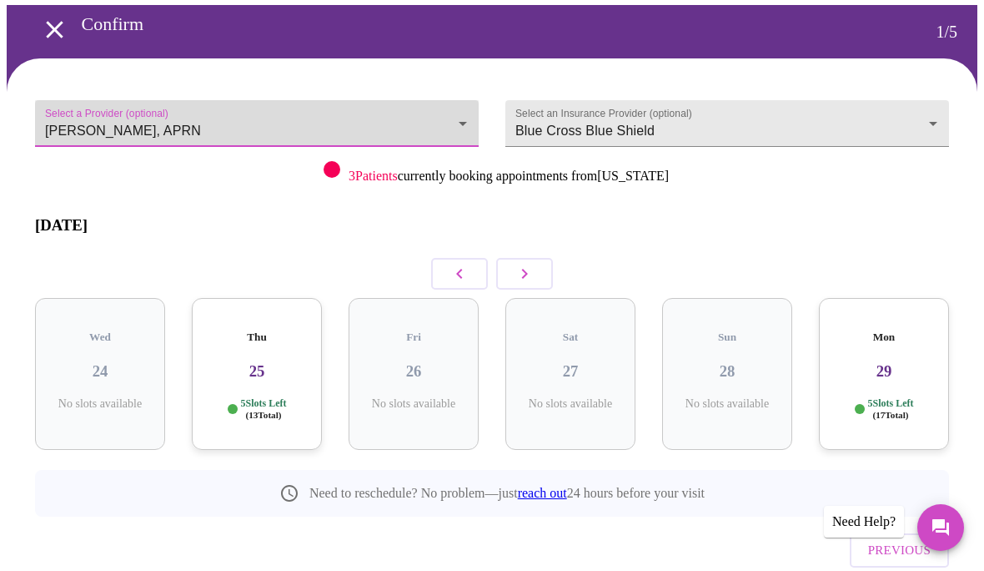
scroll to position [0, 0]
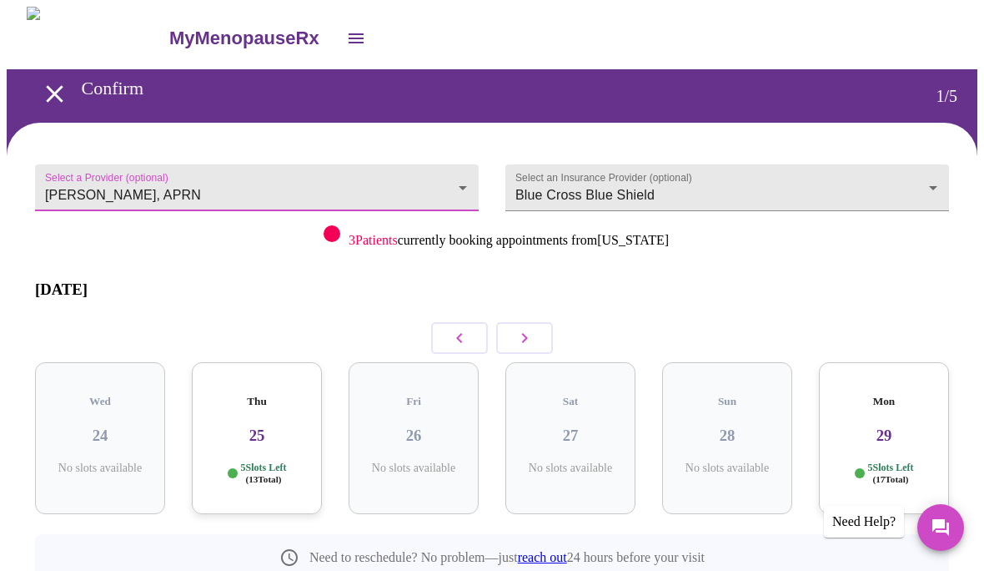
click at [62, 192] on body "MyMenopauseRx Confirm 1 / 5 Select a Provider (optional) Emilie McLain, APRN Em…" at bounding box center [492, 361] width 971 height 708
